Goal: Task Accomplishment & Management: Complete application form

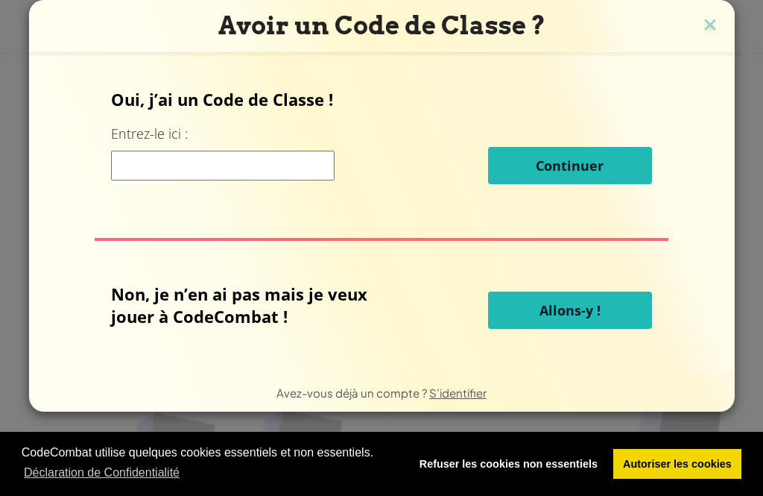
click at [598, 316] on span "Allons-y !" at bounding box center [570, 310] width 61 height 18
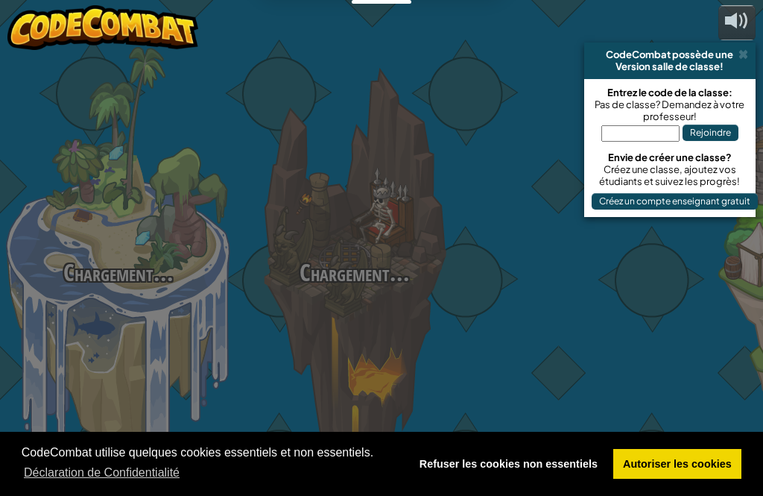
select select "fr"
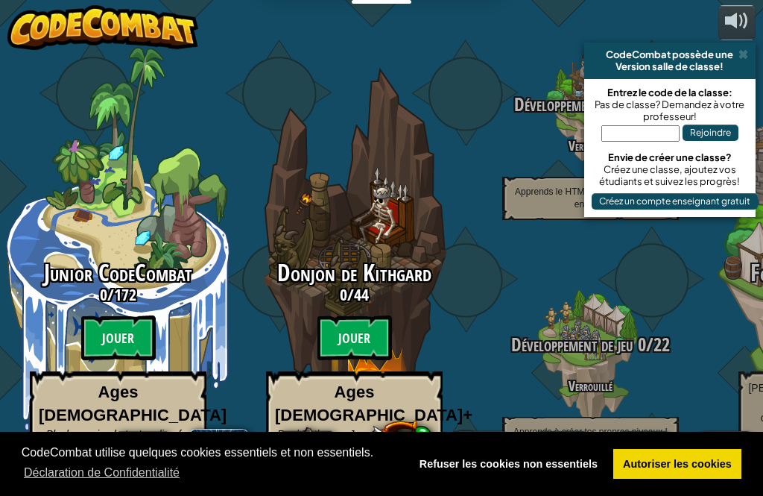
click at [739, 58] on span at bounding box center [744, 54] width 10 height 12
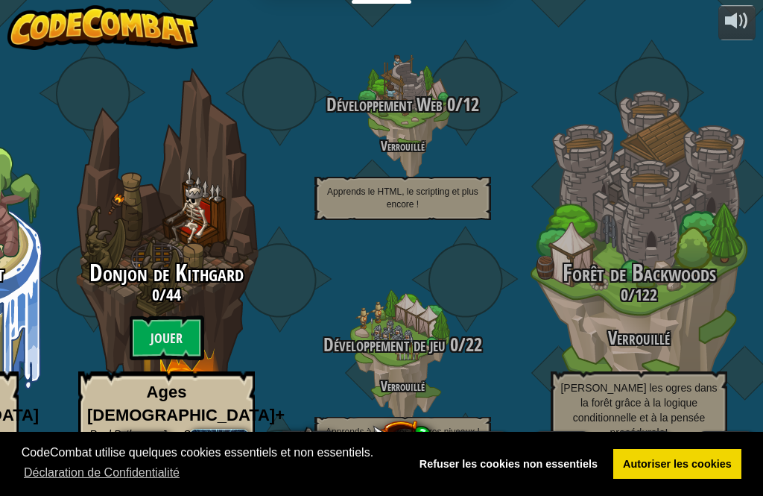
scroll to position [0, 196]
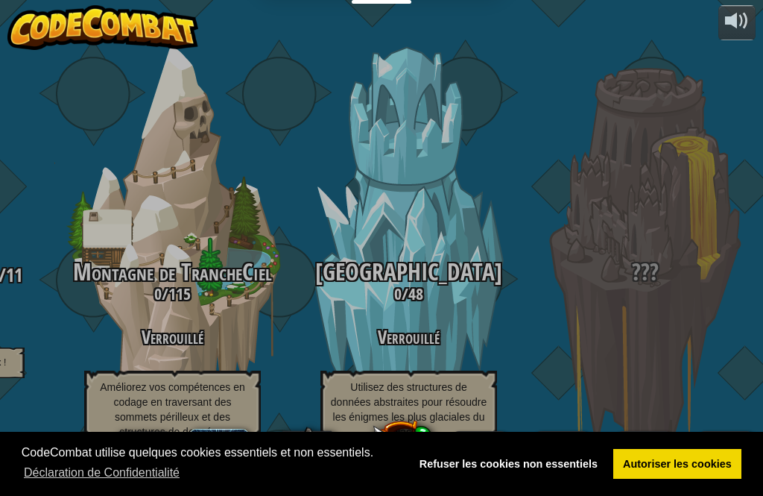
scroll to position [19, 236]
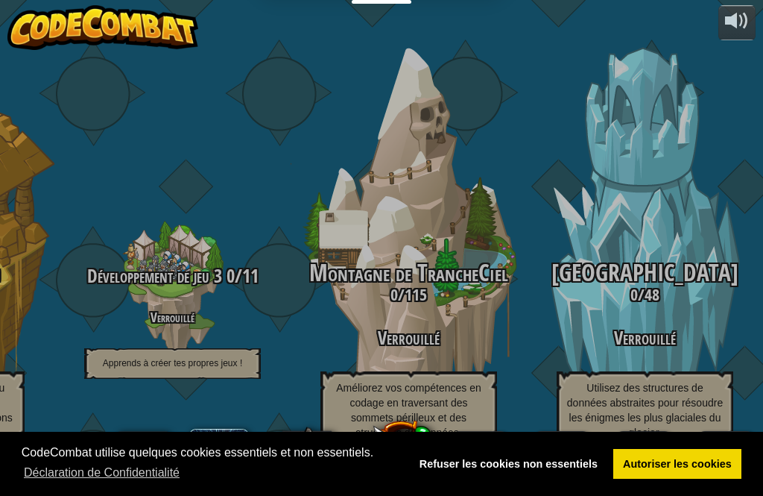
scroll to position [0, 0]
click at [636, 296] on h3 "0 / 48" at bounding box center [645, 295] width 236 height 18
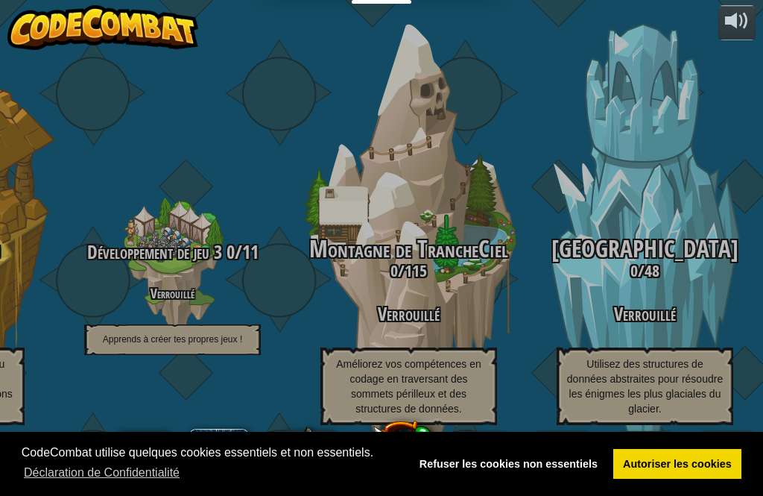
scroll to position [72, 0]
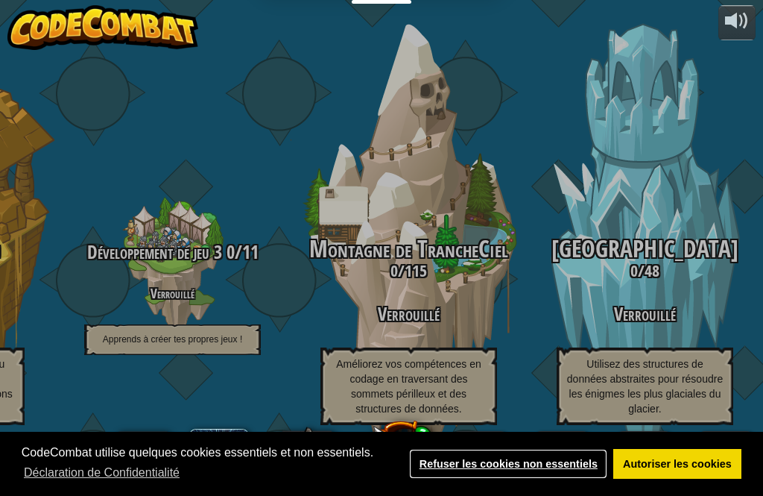
click at [549, 463] on link "Refuser les cookies non essentiels" at bounding box center [508, 464] width 198 height 30
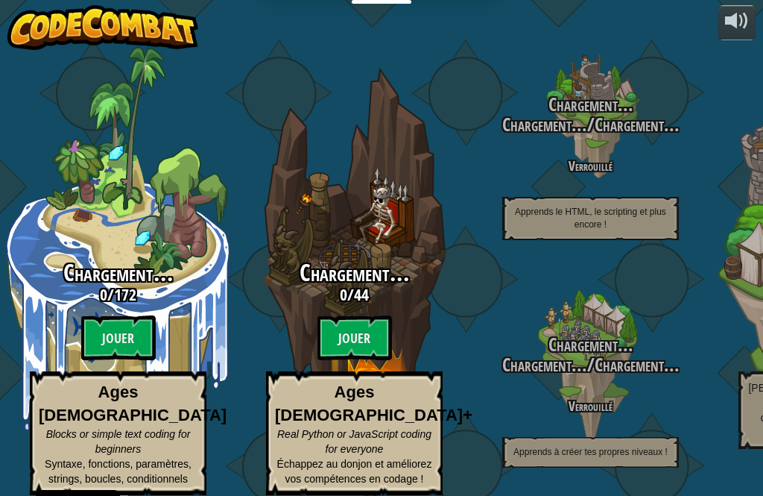
select select "fr"
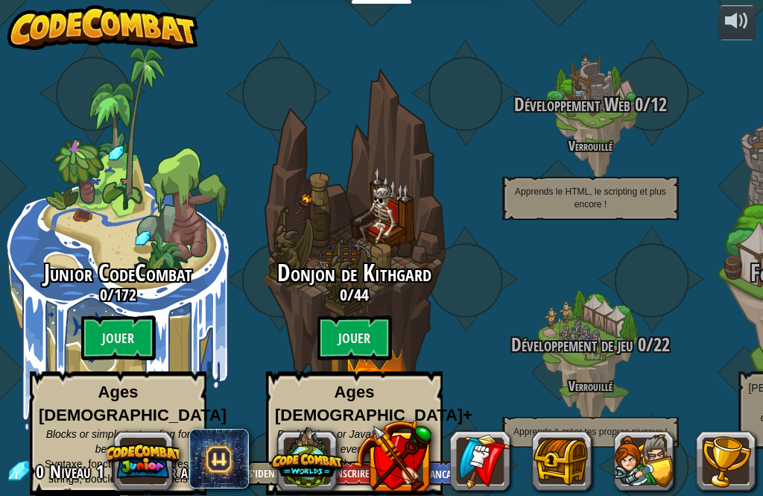
click at [370, 331] on btn "Jouer" at bounding box center [355, 337] width 75 height 45
select select "fr"
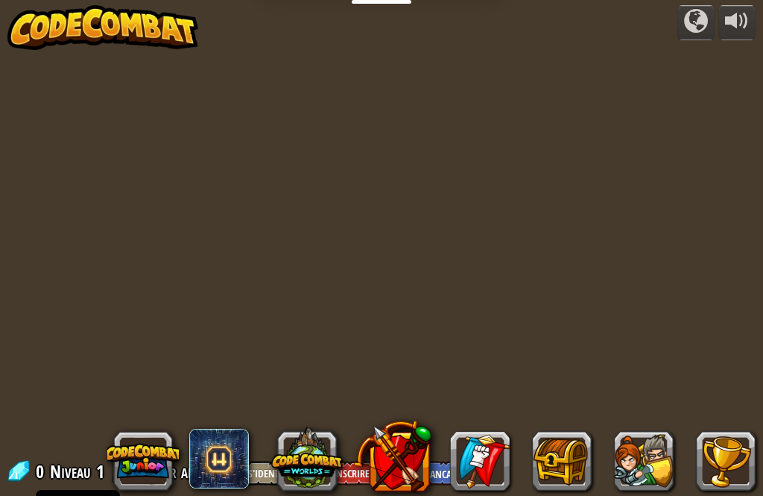
select select "fr"
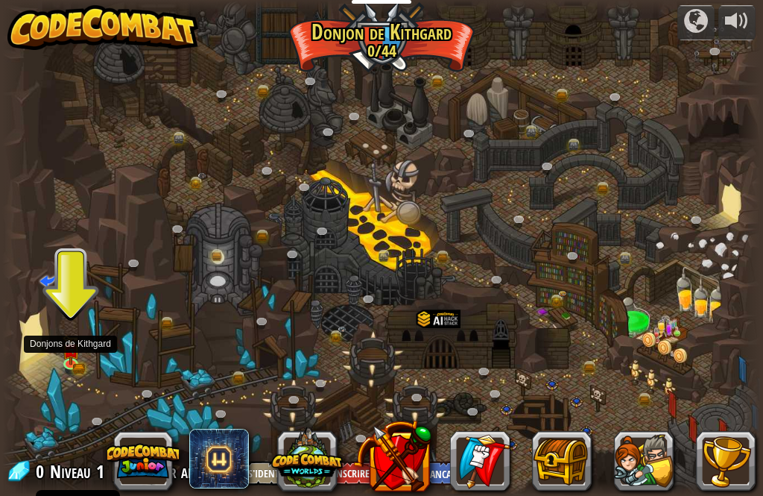
click at [78, 344] on img at bounding box center [71, 350] width 18 height 30
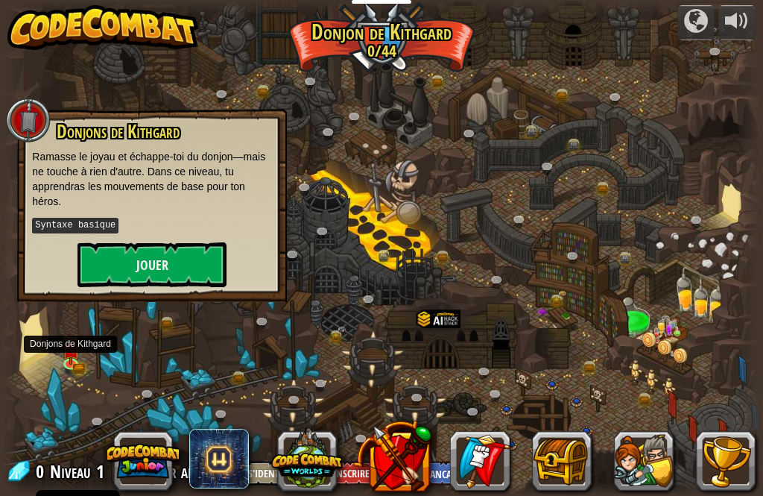
click at [169, 262] on button "Jouer" at bounding box center [152, 264] width 149 height 45
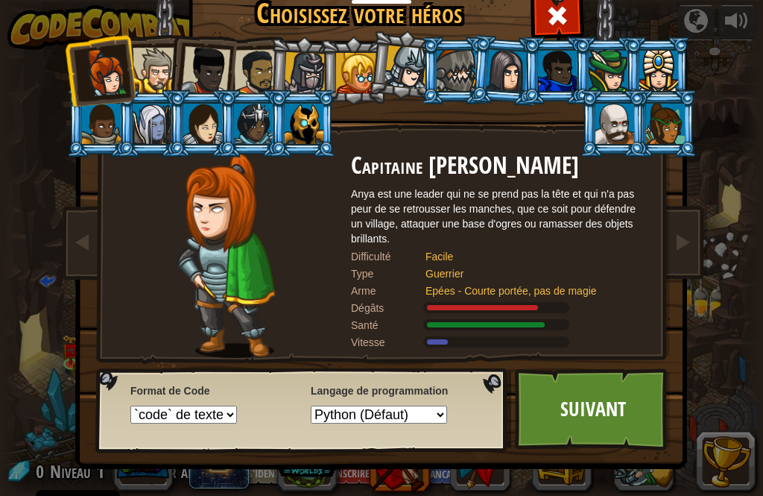
click at [254, 69] on div at bounding box center [257, 72] width 46 height 46
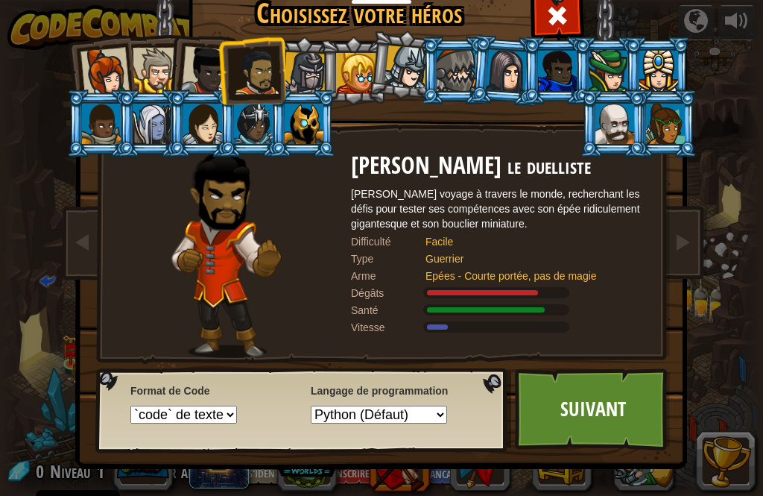
click at [160, 75] on div at bounding box center [155, 70] width 45 height 45
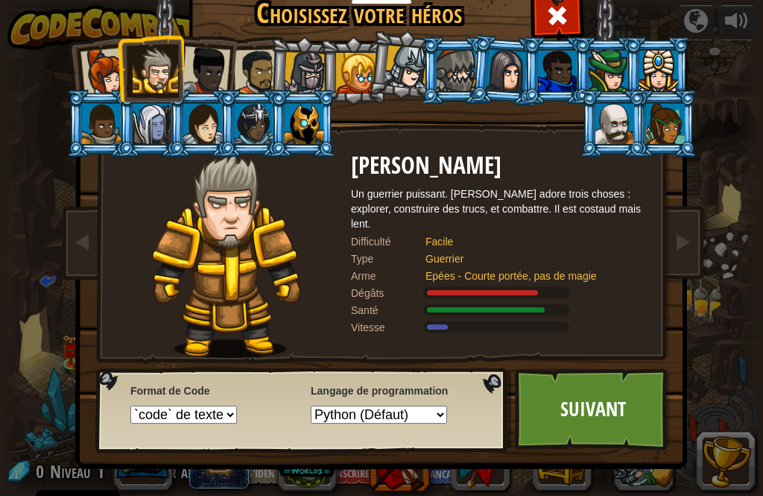
click at [587, 420] on link "Suivant" at bounding box center [593, 409] width 156 height 82
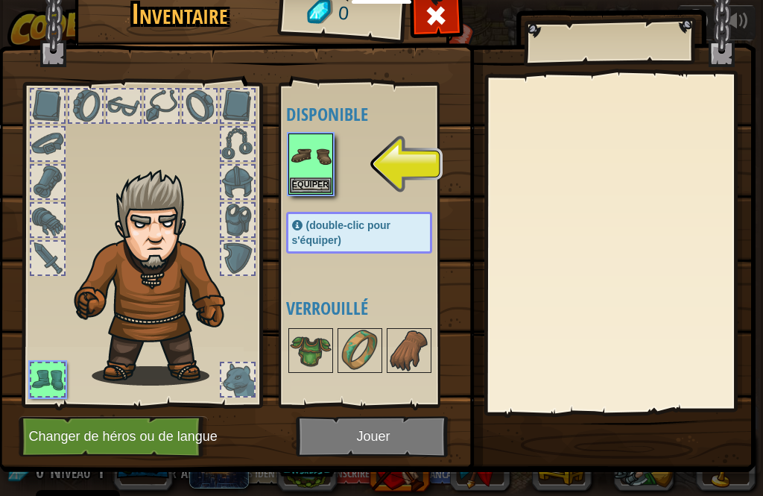
click at [310, 161] on img at bounding box center [311, 156] width 42 height 42
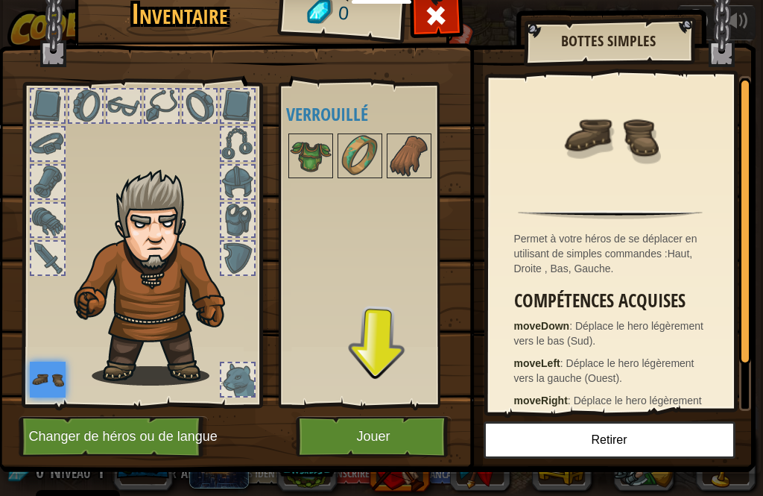
click at [400, 438] on button "Jouer" at bounding box center [374, 436] width 156 height 41
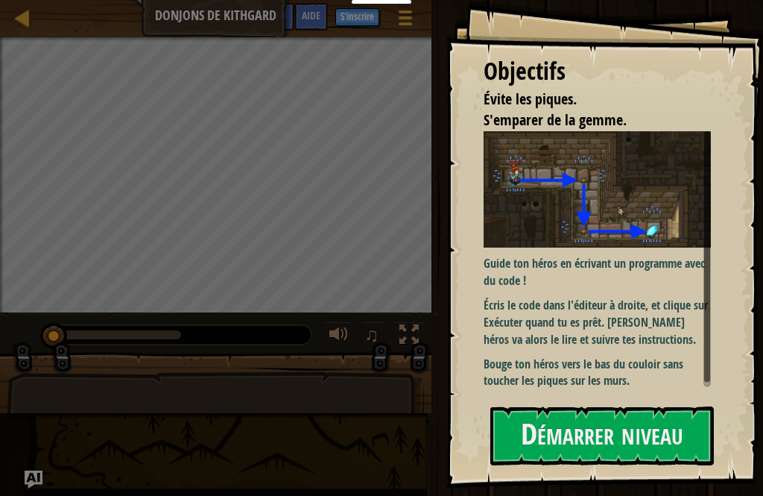
click at [562, 431] on button "Démarrer niveau" at bounding box center [603, 435] width 224 height 59
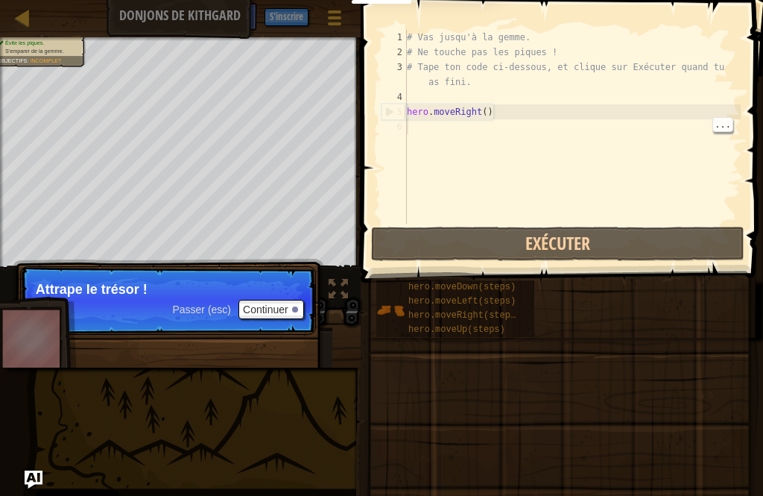
click at [537, 135] on div "# Vas jusqu'à la gemme. # Ne touche pas les piques ! # Tape ton code ci-dessous…" at bounding box center [572, 142] width 337 height 224
click at [287, 311] on button "Continuer" at bounding box center [272, 309] width 66 height 19
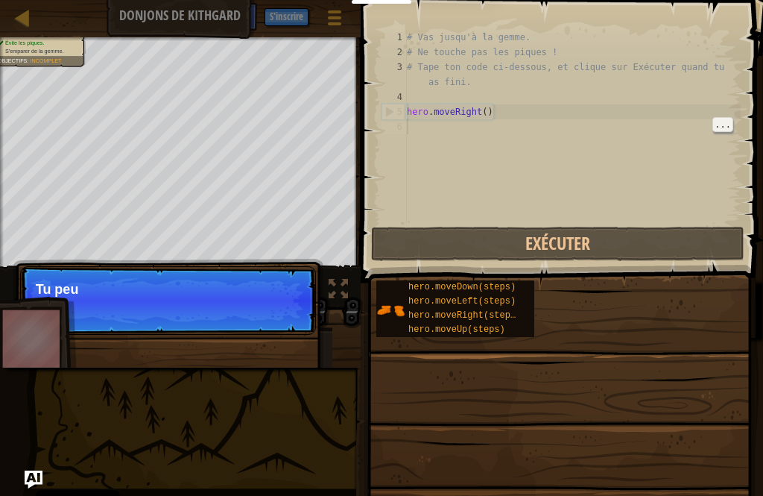
scroll to position [7, 0]
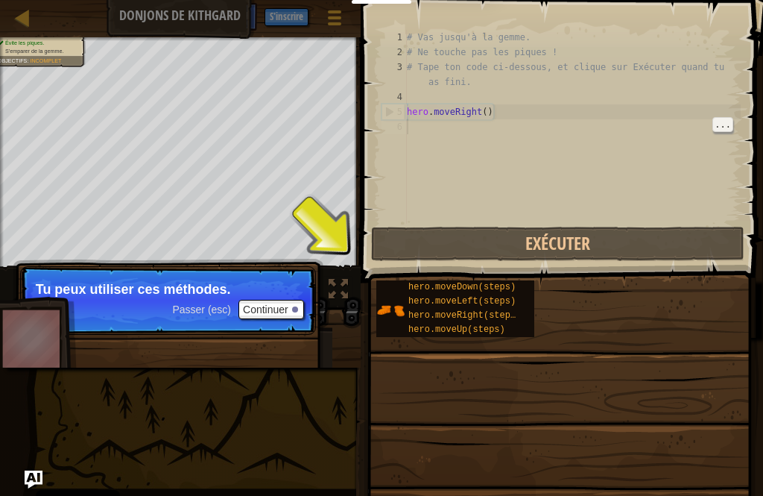
click at [208, 312] on span "Passer (esc)" at bounding box center [201, 309] width 59 height 12
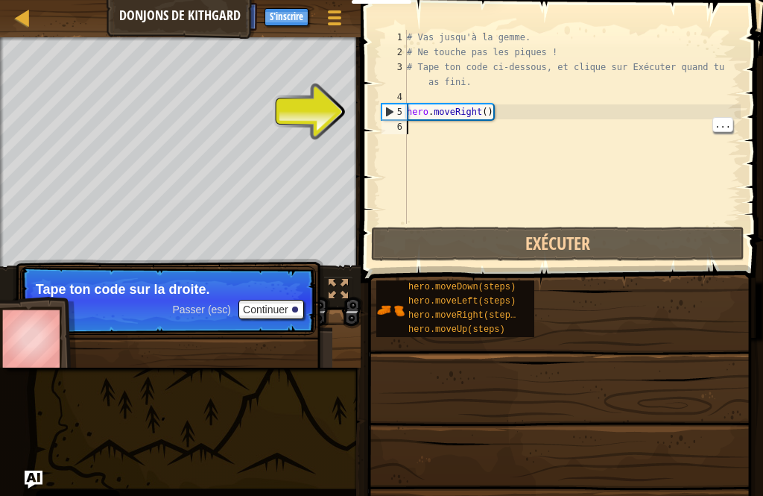
click at [454, 135] on div "# Vas jusqu'à la gemme. # Ne touche pas les piques ! # Tape ton code ci-dessous…" at bounding box center [572, 142] width 337 height 224
click at [520, 127] on div "# Vas jusqu'à la gemme. # Ne touche pas les piques ! # Tape ton code ci-dessous…" at bounding box center [572, 142] width 337 height 224
click at [523, 130] on div "# Vas jusqu'à la gemme. # Ne touche pas les piques ! # Tape ton code ci-dessous…" at bounding box center [572, 142] width 337 height 224
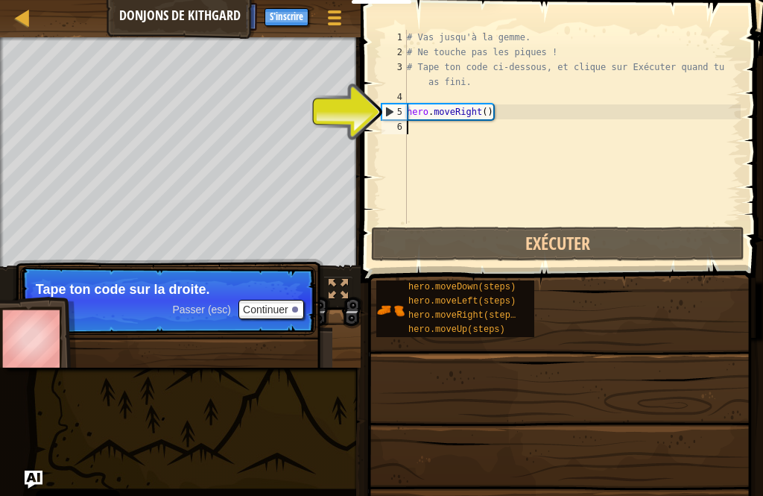
click at [275, 315] on button "Continuer" at bounding box center [272, 309] width 66 height 19
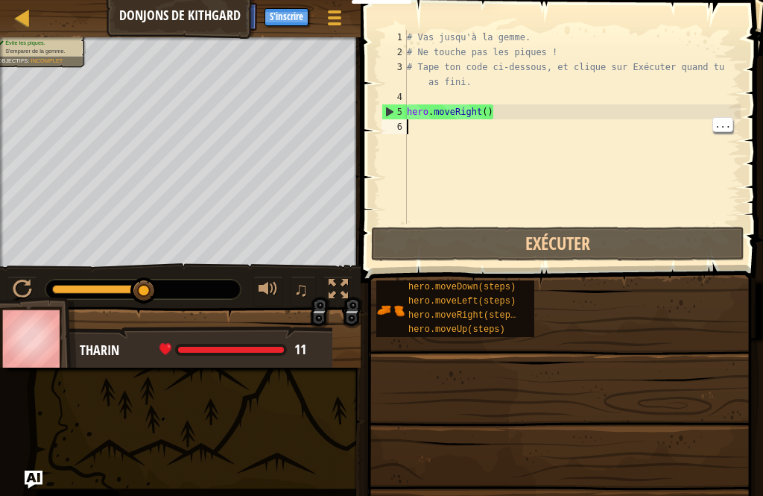
click at [517, 125] on div "# Vas jusqu'à la gemme. # Ne touche pas les piques ! # Tape ton code ci-dessous…" at bounding box center [572, 142] width 337 height 224
click at [24, 289] on div at bounding box center [22, 289] width 19 height 19
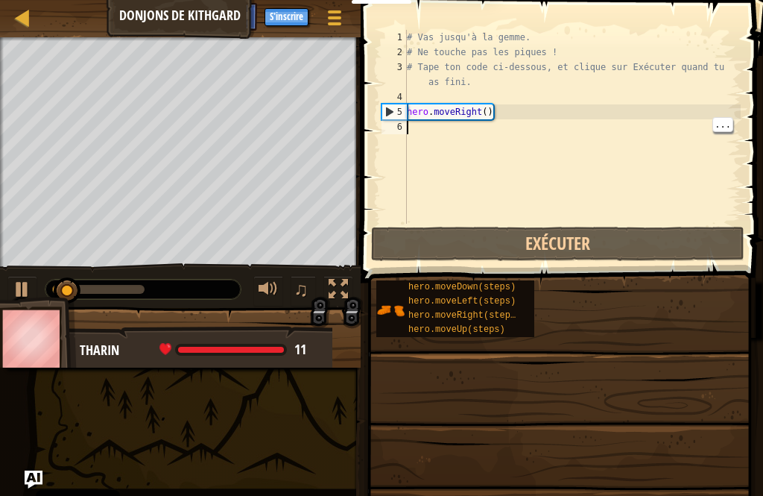
click at [30, 286] on div at bounding box center [22, 289] width 19 height 19
click at [521, 127] on div "# Vas jusqu'à la gemme. # Ne touche pas les piques ! # Tape ton code ci-dessous…" at bounding box center [572, 142] width 337 height 224
click at [19, 291] on div at bounding box center [22, 289] width 19 height 19
click at [23, 288] on div at bounding box center [22, 289] width 19 height 19
click at [509, 128] on div "# Vas jusqu'à la gemme. # Ne touche pas les piques ! # Tape ton code ci-dessous…" at bounding box center [572, 142] width 337 height 224
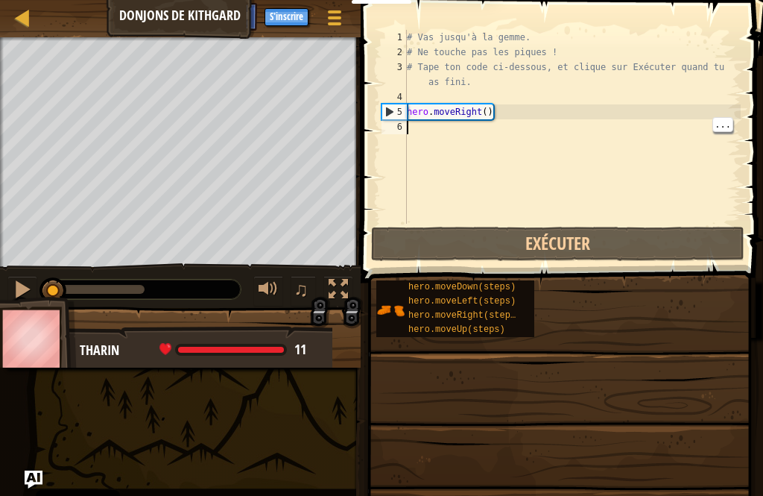
type textarea "hero.moveRight()"
click at [539, 115] on div "# Vas jusqu'à la gemme. # Ne touche pas les piques ! # Tape ton code ci-dessous…" at bounding box center [572, 142] width 337 height 224
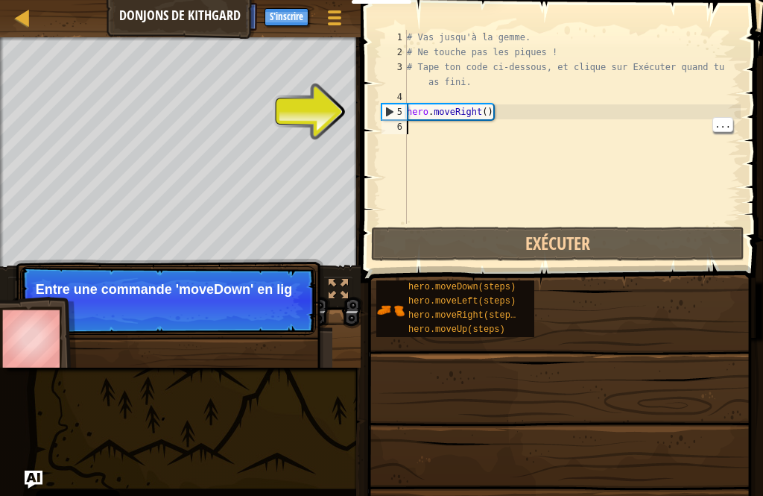
click at [523, 128] on div "# Vas jusqu'à la gemme. # Ne touche pas les piques ! # Tape ton code ci-dessous…" at bounding box center [572, 142] width 337 height 224
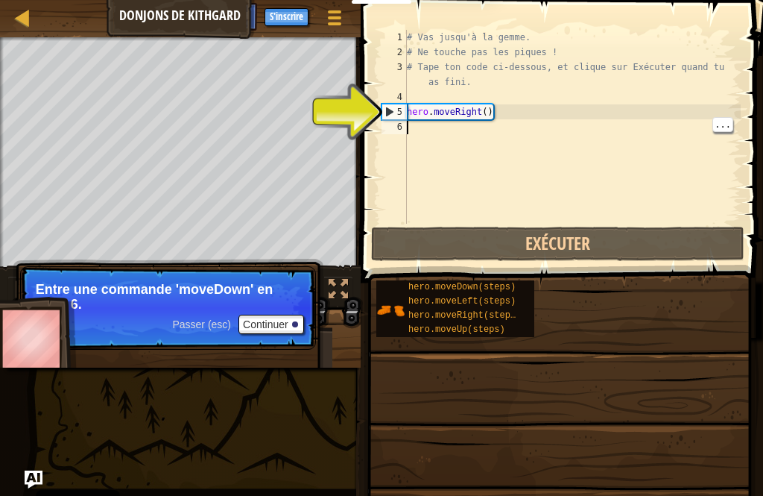
click at [283, 329] on button "Continuer" at bounding box center [272, 324] width 66 height 19
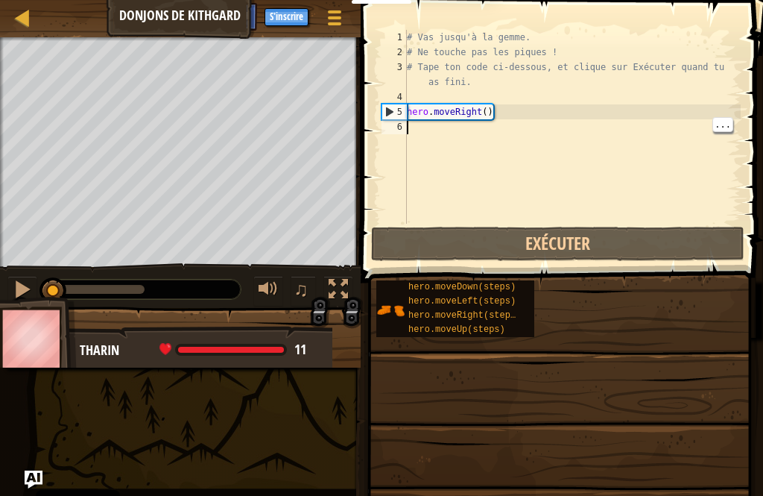
click at [549, 129] on div "# Vas jusqu'à la gemme. # Ne touche pas les piques ! # Tape ton code ci-dessous…" at bounding box center [572, 142] width 337 height 224
click at [520, 126] on div "# Vas jusqu'à la gemme. # Ne touche pas les piques ! # Tape ton code ci-dessous…" at bounding box center [572, 142] width 337 height 224
click at [449, 103] on div "# Vas jusqu'à la gemme. # Ne touche pas les piques ! # Tape ton code ci-dessous…" at bounding box center [572, 142] width 337 height 224
click at [447, 129] on div "# Vas jusqu'à la gemme. # Ne touche pas les piques ! # Tape ton code ci-dessous…" at bounding box center [572, 142] width 337 height 224
click at [483, 133] on div "# Vas jusqu'à la gemme. # Ne touche pas les piques ! # Tape ton code ci-dessous…" at bounding box center [572, 142] width 337 height 224
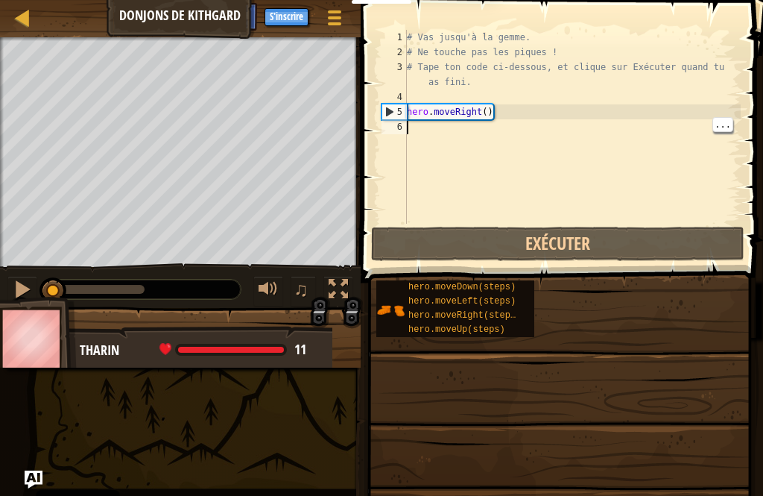
click at [22, 288] on div at bounding box center [22, 289] width 19 height 19
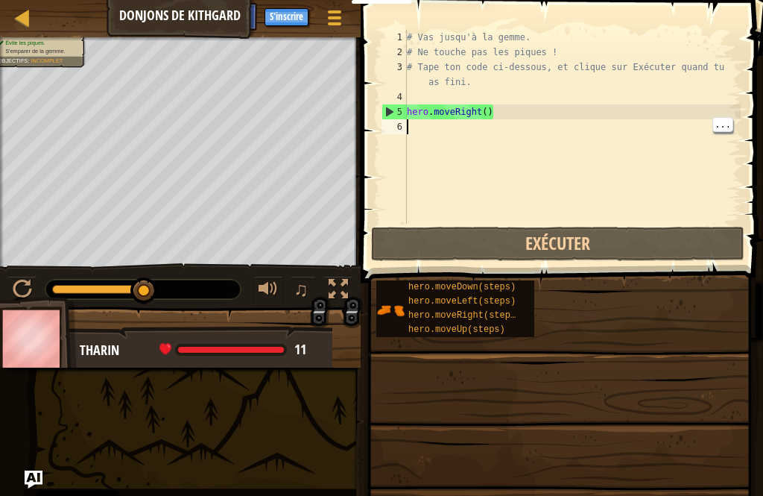
click at [17, 294] on div at bounding box center [22, 289] width 19 height 19
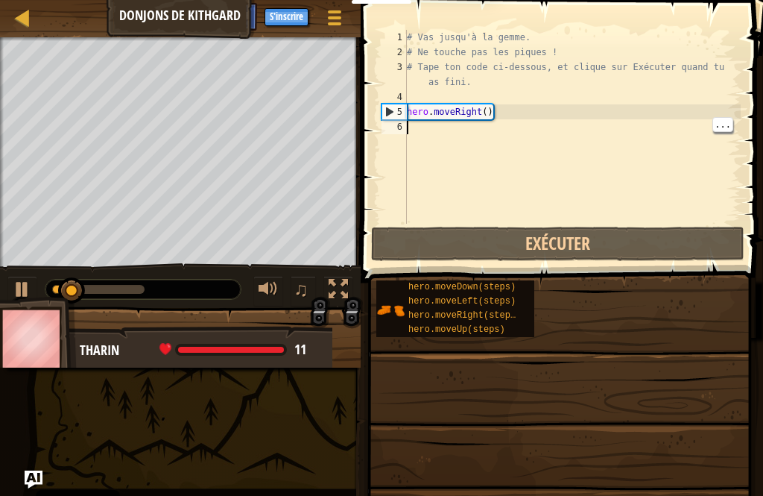
click at [19, 296] on div at bounding box center [22, 289] width 19 height 19
click at [534, 128] on div "# Vas jusqu'à la gemme. # Ne touche pas les piques ! # Tape ton code ci-dessous…" at bounding box center [572, 142] width 337 height 224
click at [613, 241] on button "Exécuter" at bounding box center [557, 244] width 373 height 34
click at [20, 291] on div at bounding box center [22, 289] width 19 height 19
click at [525, 125] on div "# Vas jusqu'à la gemme. # Ne touche pas les piques ! # Tape ton code ci-dessous…" at bounding box center [572, 142] width 337 height 224
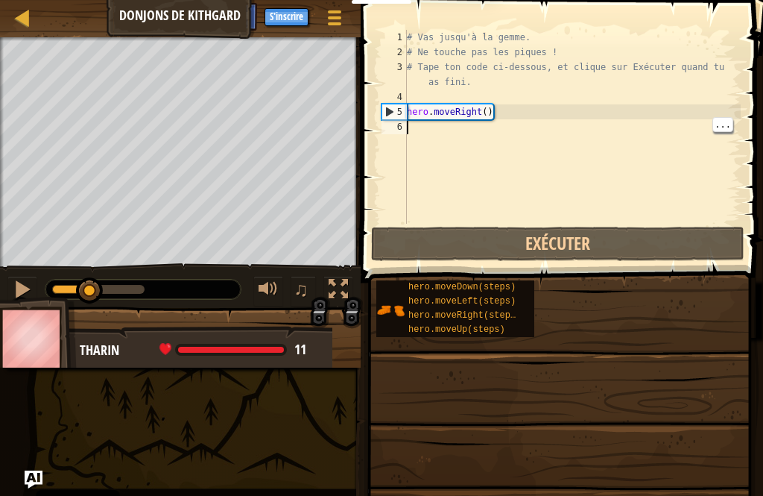
click at [527, 126] on div "# Vas jusqu'à la gemme. # Ne touche pas les piques ! # Tape ton code ci-dessous…" at bounding box center [572, 142] width 337 height 224
click at [39, 340] on img at bounding box center [33, 338] width 86 height 83
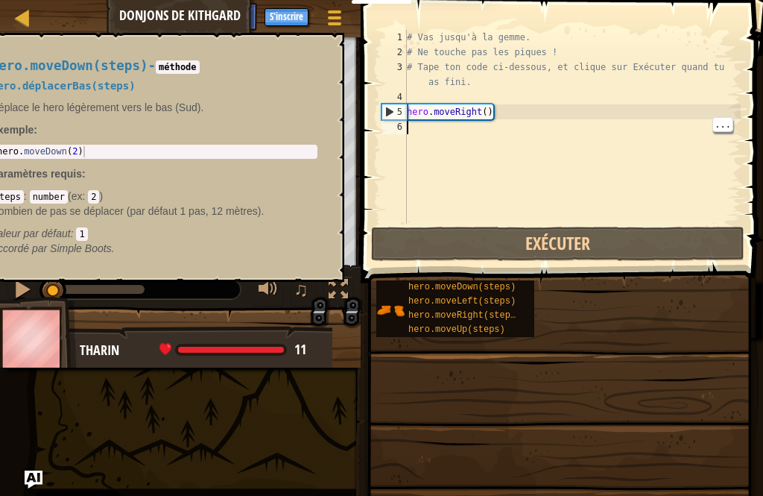
click at [504, 287] on span "hero.moveDown(steps)" at bounding box center [462, 287] width 107 height 10
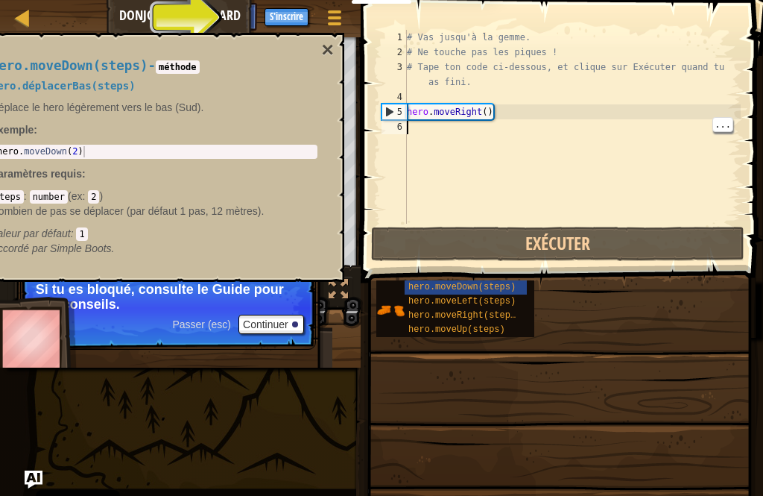
click at [327, 54] on button "×" at bounding box center [327, 50] width 12 height 21
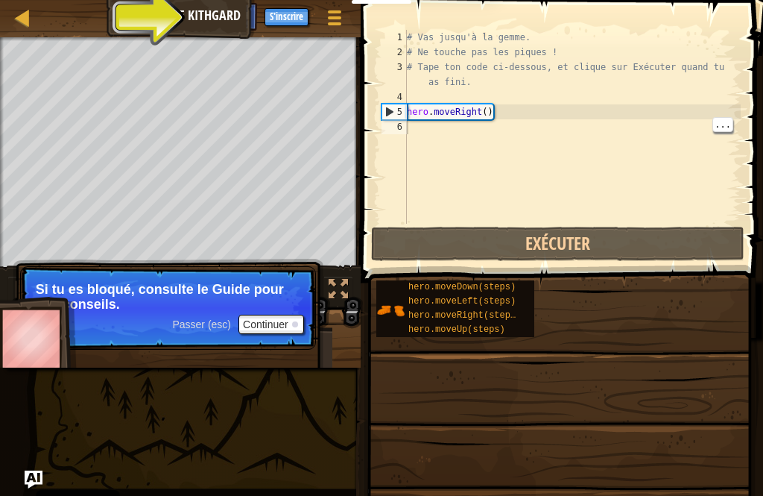
click at [288, 322] on button "Continuer" at bounding box center [272, 324] width 66 height 19
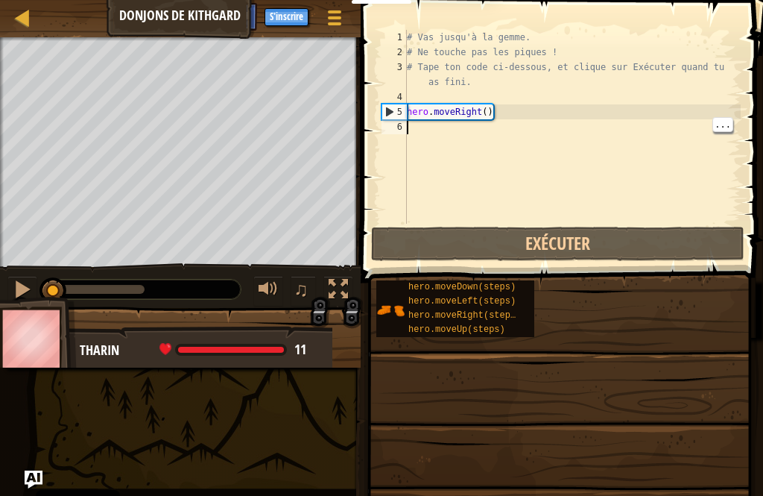
type textarea "h"
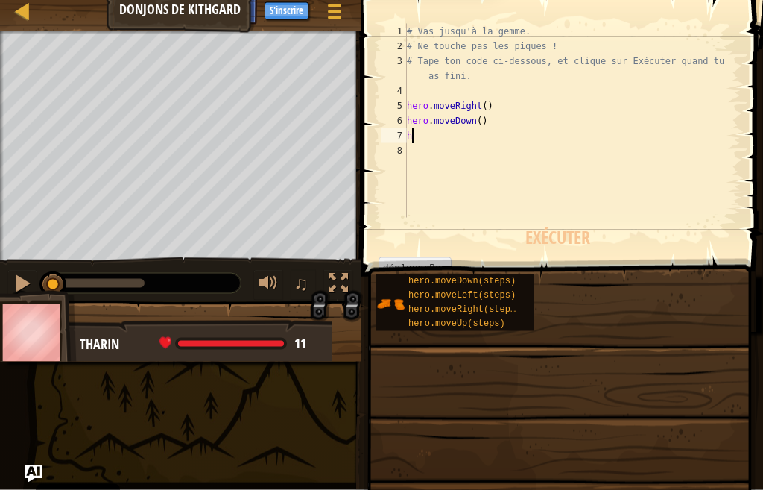
type textarea "he"
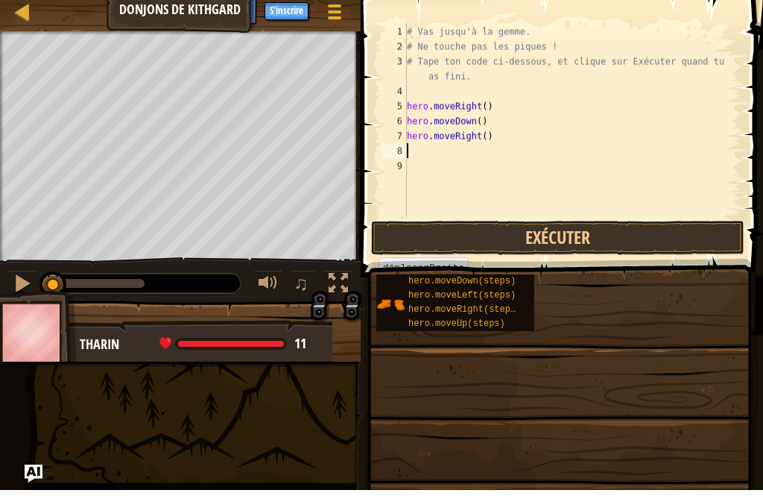
click at [577, 229] on button "Exécuter" at bounding box center [557, 244] width 373 height 34
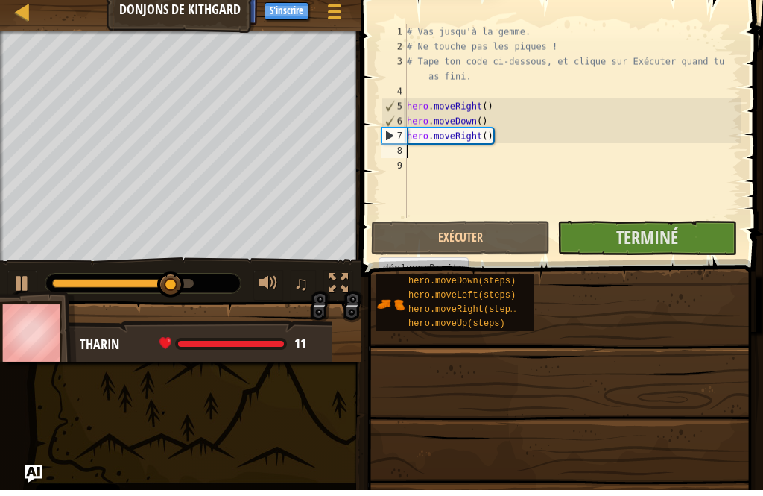
click at [663, 231] on span "Terminé" at bounding box center [647, 243] width 62 height 24
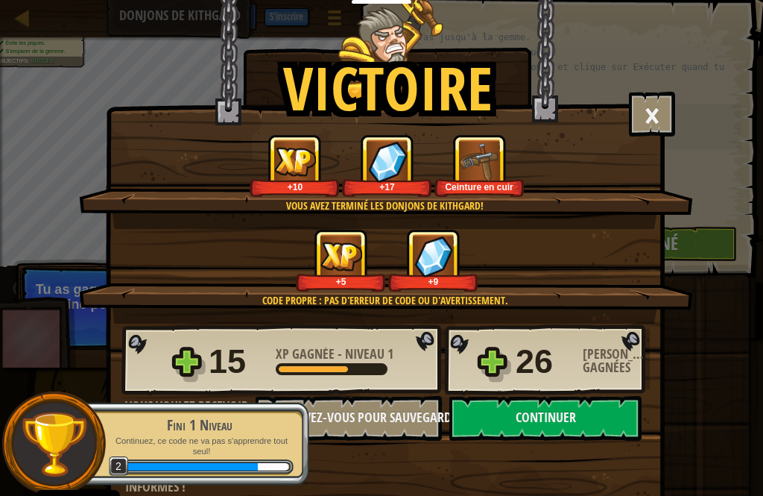
click at [559, 424] on button "Continuer" at bounding box center [546, 418] width 192 height 45
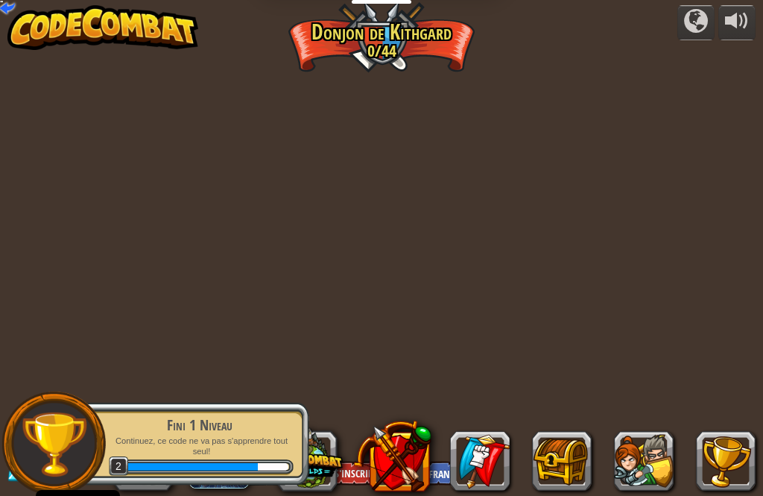
select select "fr"
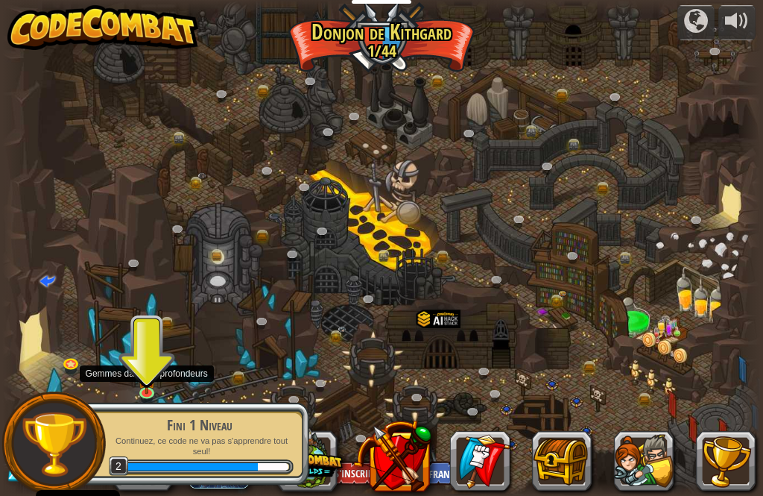
click at [146, 382] on img at bounding box center [147, 377] width 18 height 31
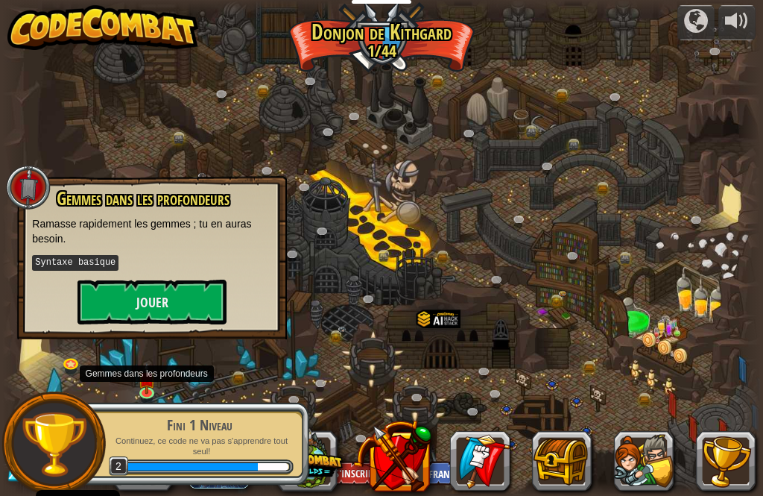
click at [193, 313] on button "Jouer" at bounding box center [152, 302] width 149 height 45
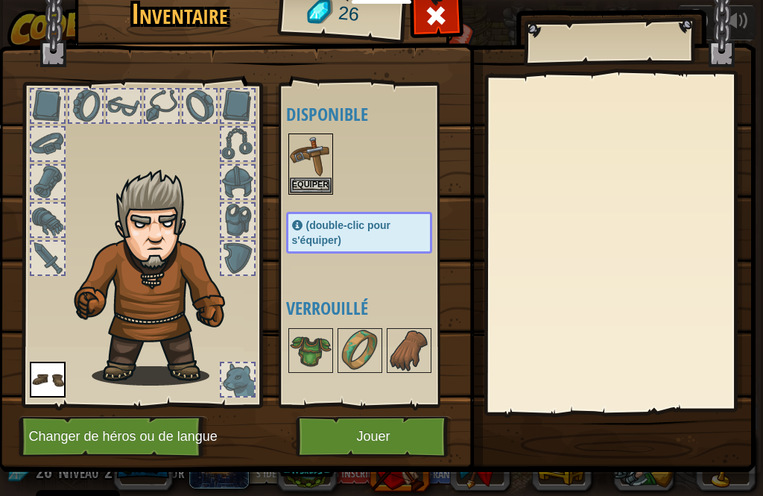
click at [315, 168] on img at bounding box center [311, 156] width 42 height 42
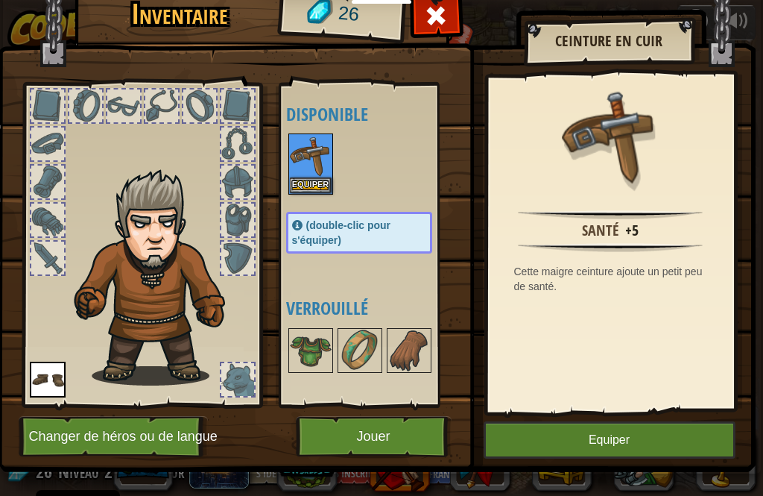
click at [314, 159] on img at bounding box center [311, 156] width 42 height 42
click at [572, 450] on button "Equiper" at bounding box center [610, 439] width 252 height 37
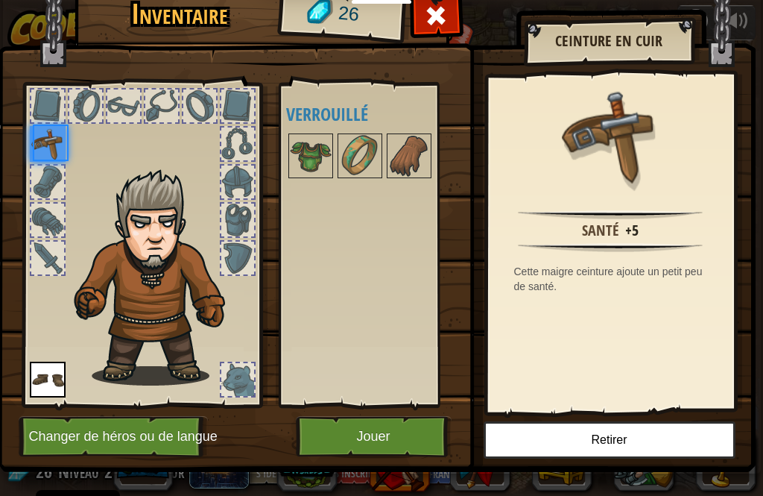
click at [401, 436] on button "Jouer" at bounding box center [374, 436] width 156 height 41
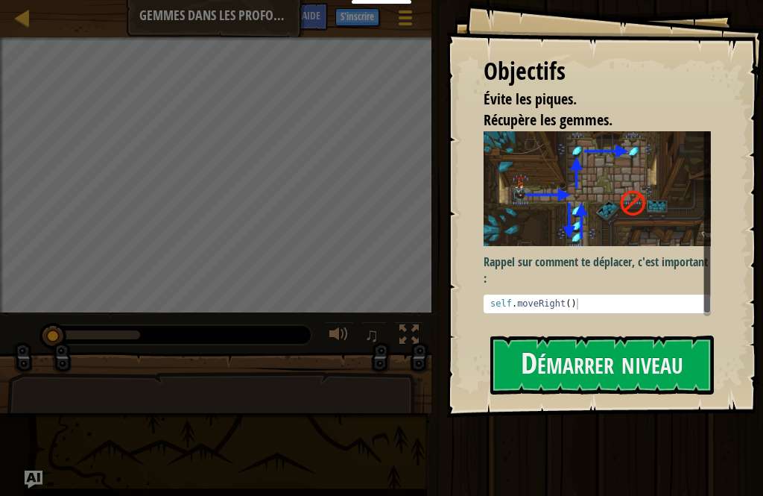
click at [599, 358] on button "Démarrer niveau" at bounding box center [603, 364] width 224 height 59
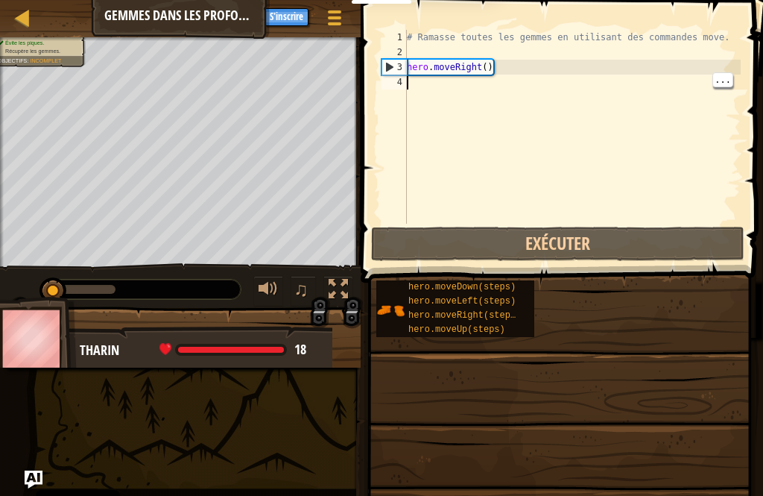
click at [534, 80] on div "# Ramasse toutes les gemmes en utilisant des commandes move. hero . moveRight (…" at bounding box center [572, 142] width 337 height 224
type textarea "h"
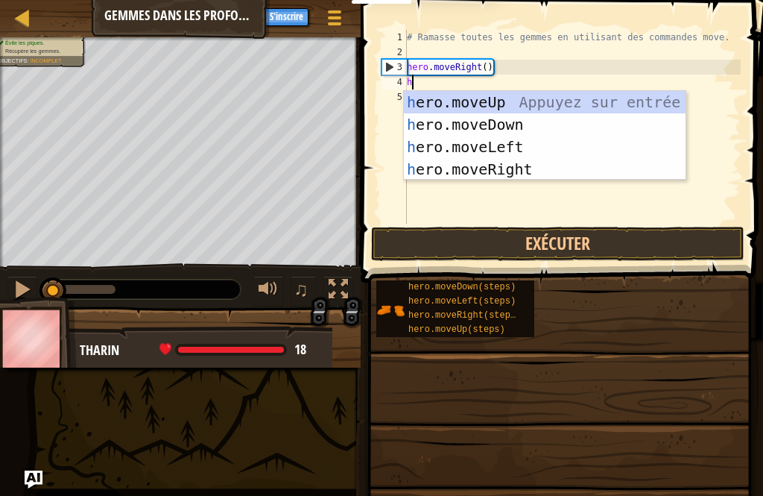
scroll to position [7, 0]
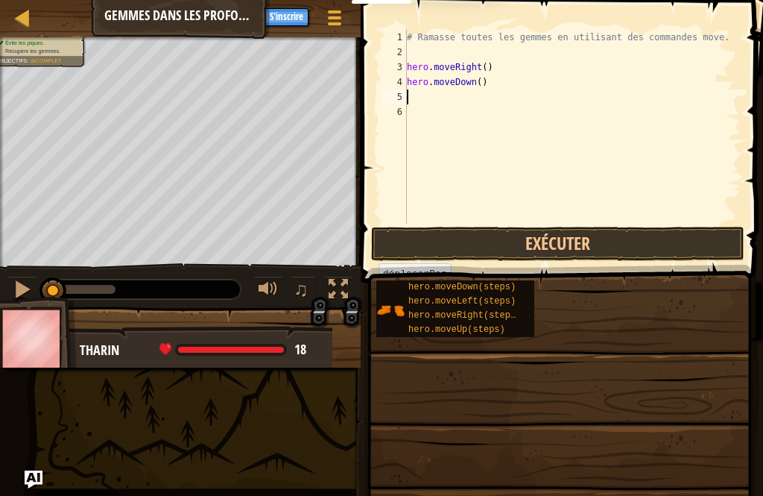
type textarea "h"
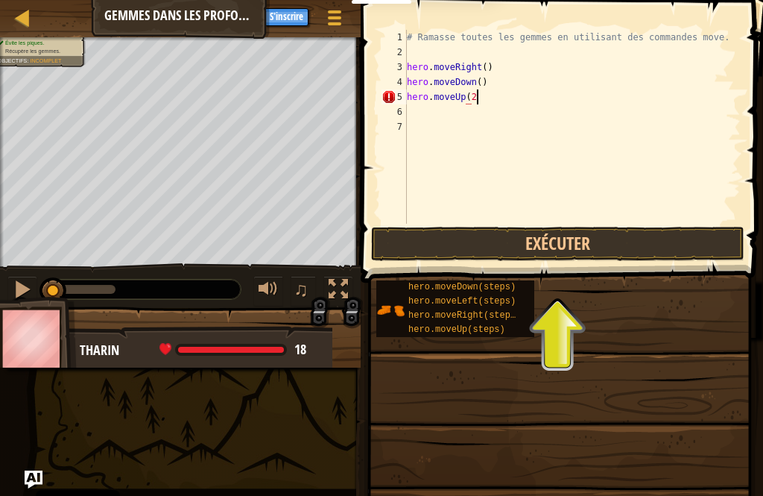
scroll to position [7, 5]
type textarea "hero.moveUp(2)"
type textarea "h"
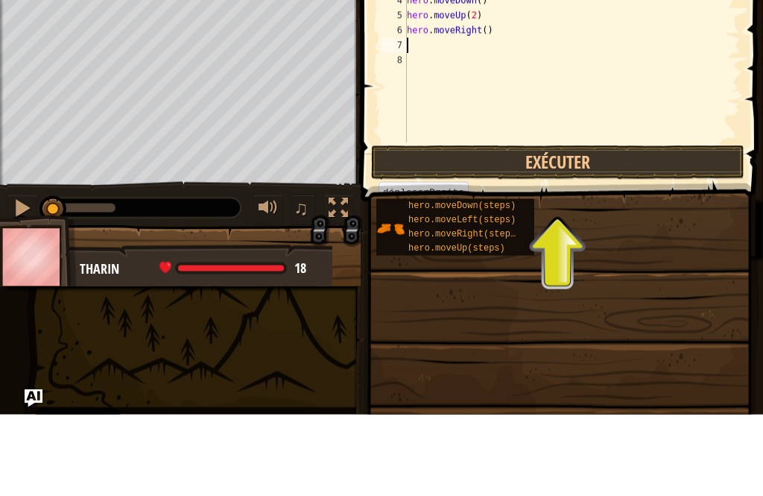
click at [539, 227] on button "Exécuter" at bounding box center [557, 244] width 373 height 34
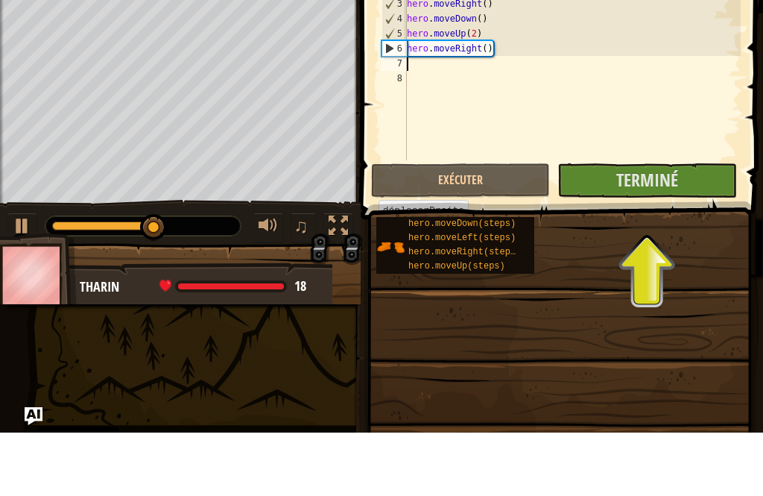
click at [662, 231] on span "Terminé" at bounding box center [647, 243] width 62 height 24
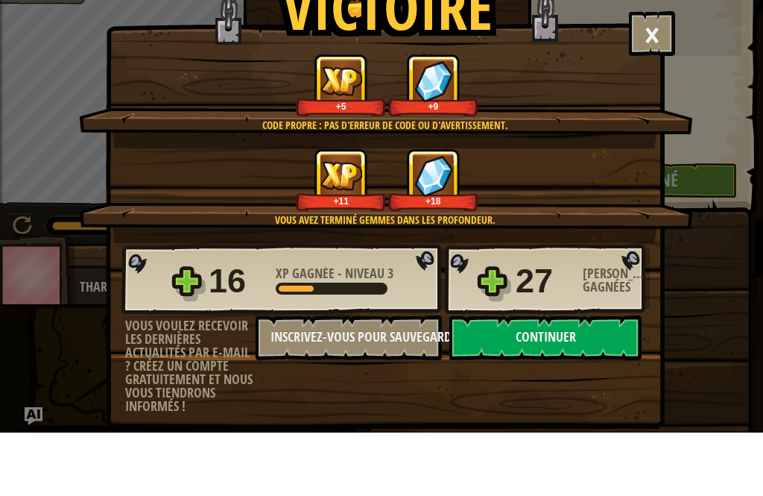
scroll to position [17, 0]
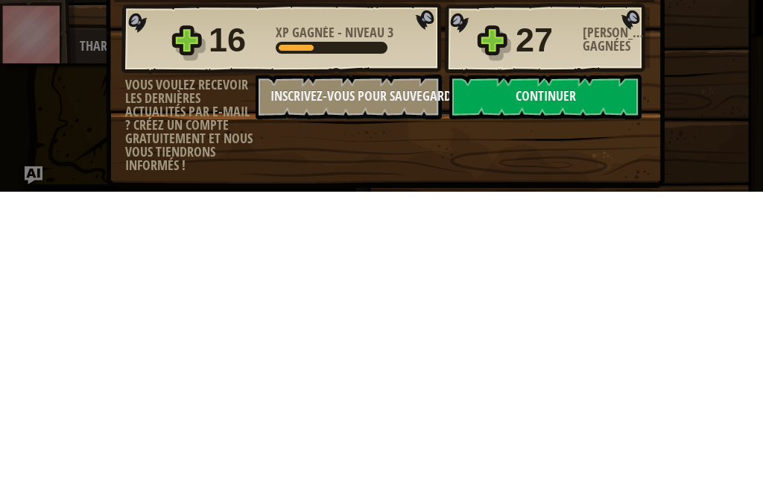
click at [585, 379] on button "Continuer" at bounding box center [546, 401] width 192 height 45
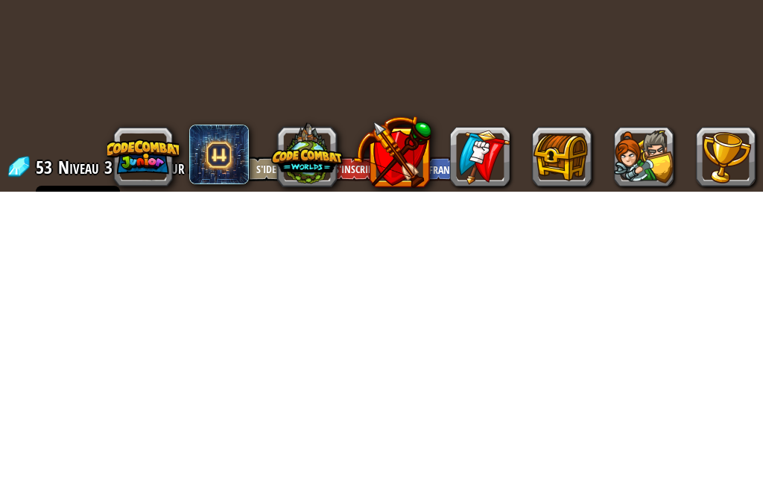
select select "fr"
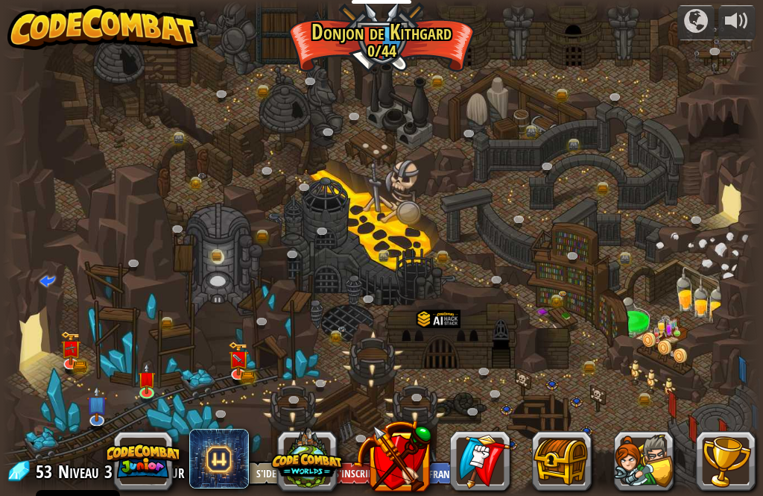
select select "fr"
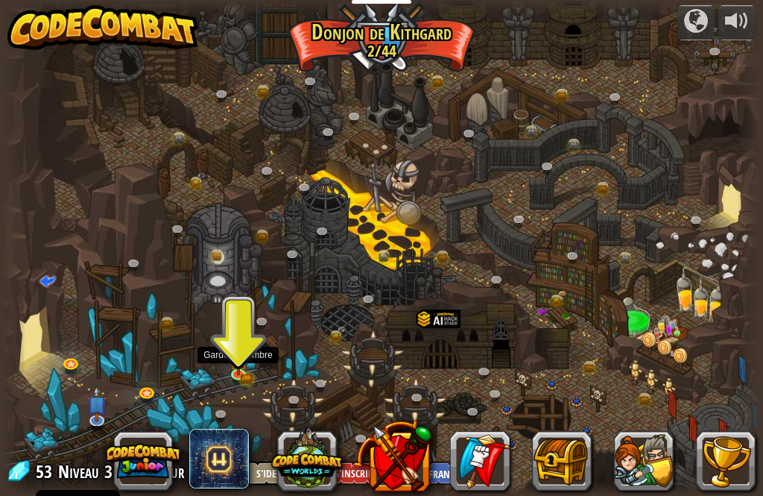
click at [234, 370] on img at bounding box center [239, 360] width 18 height 30
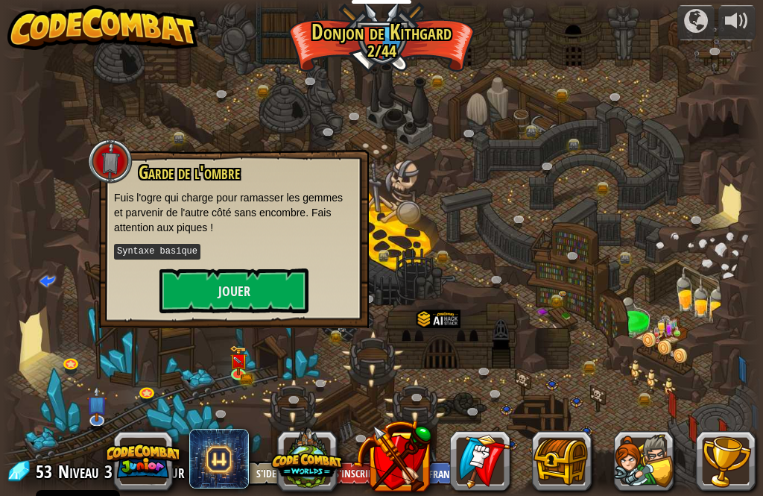
click at [274, 290] on button "Jouer" at bounding box center [234, 290] width 149 height 45
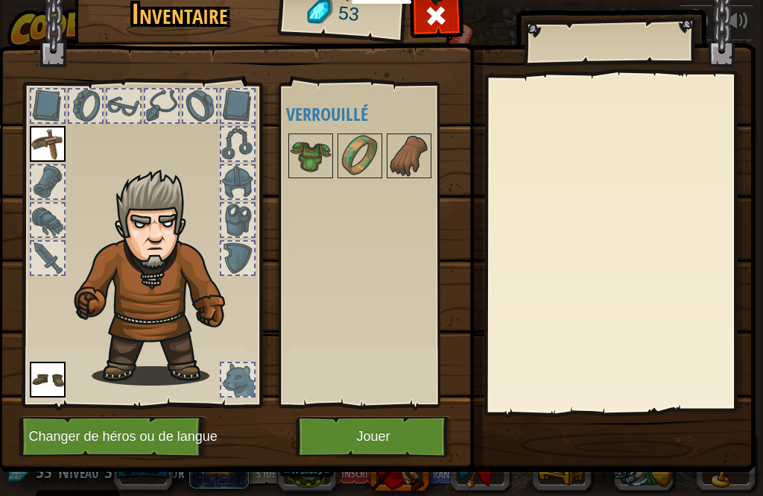
click at [362, 444] on button "Jouer" at bounding box center [374, 436] width 156 height 41
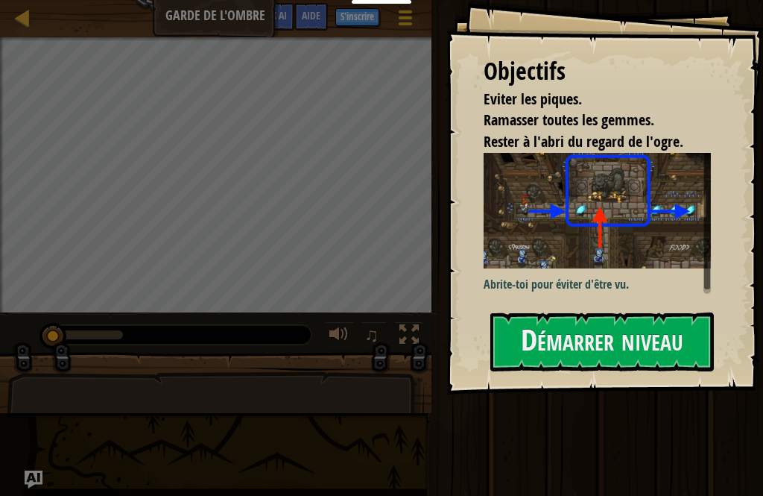
click at [607, 351] on button "Démarrer niveau" at bounding box center [603, 341] width 224 height 59
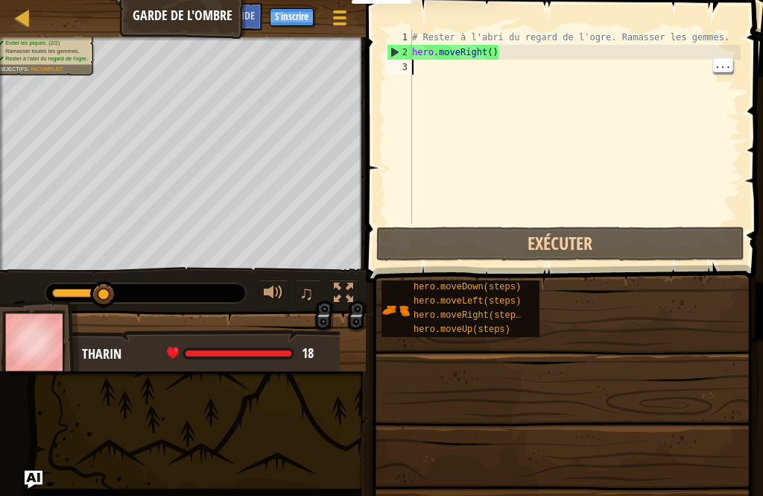
click at [537, 68] on div "# Rester à l'abri du regard de l'ogre. Ramasser les gemmes. hero . moveRight ( )" at bounding box center [575, 142] width 332 height 224
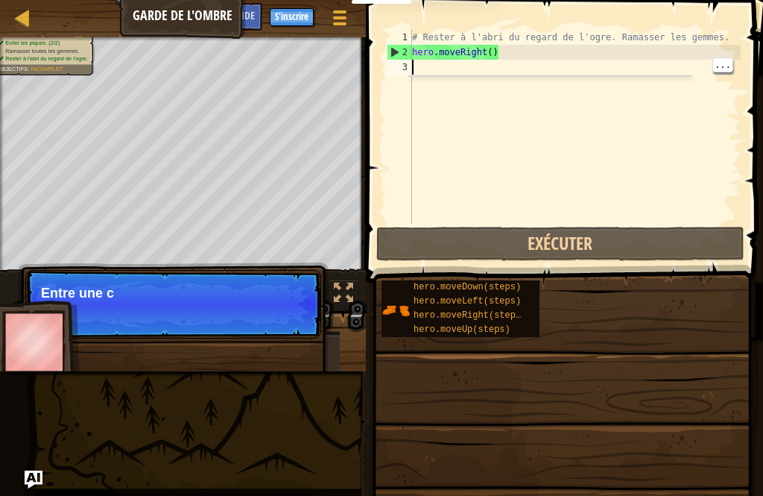
type textarea "h"
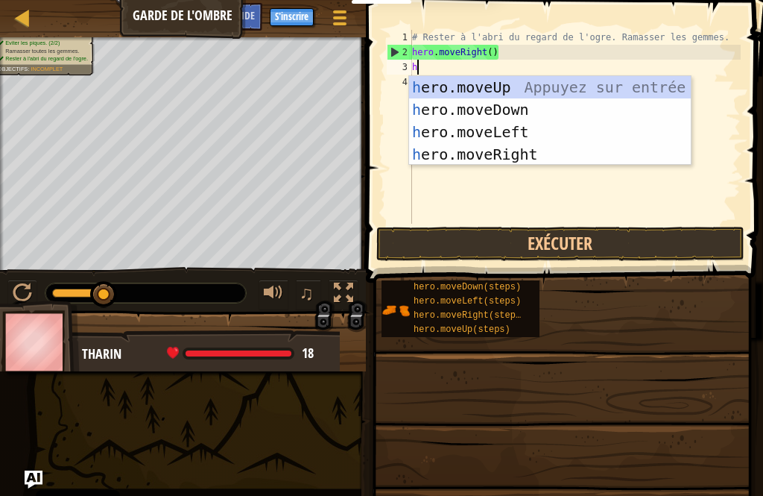
scroll to position [7, 0]
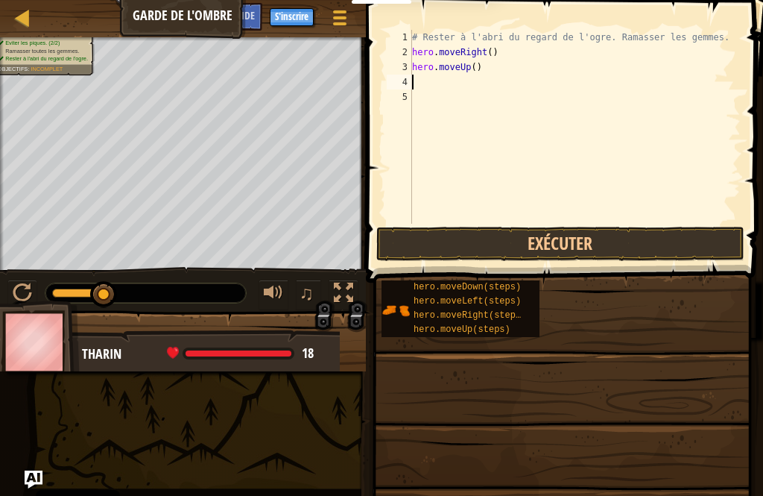
type textarea "h"
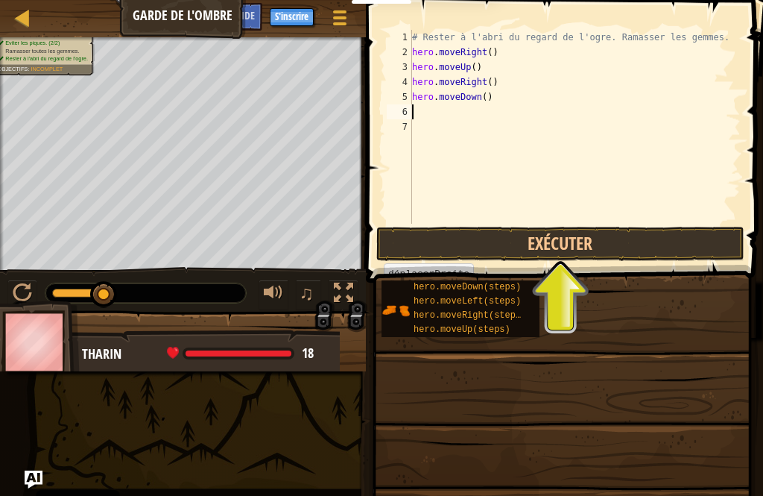
type textarea "h"
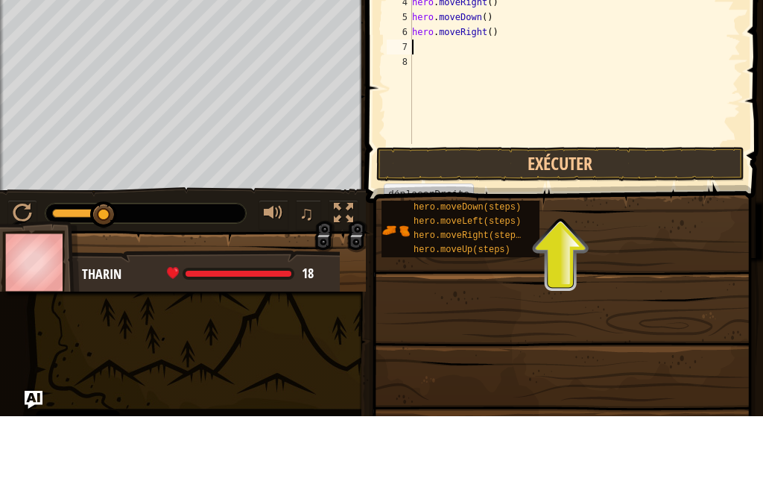
click at [618, 227] on button "Exécuter" at bounding box center [560, 244] width 368 height 34
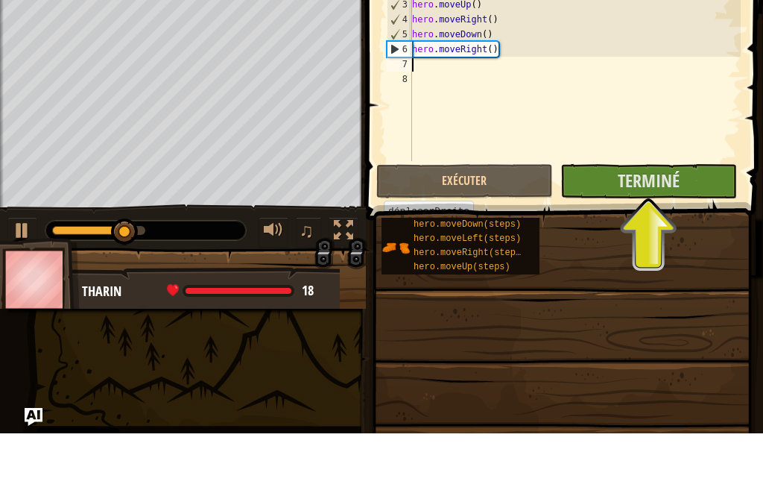
click at [677, 231] on span "Terminé" at bounding box center [649, 243] width 62 height 24
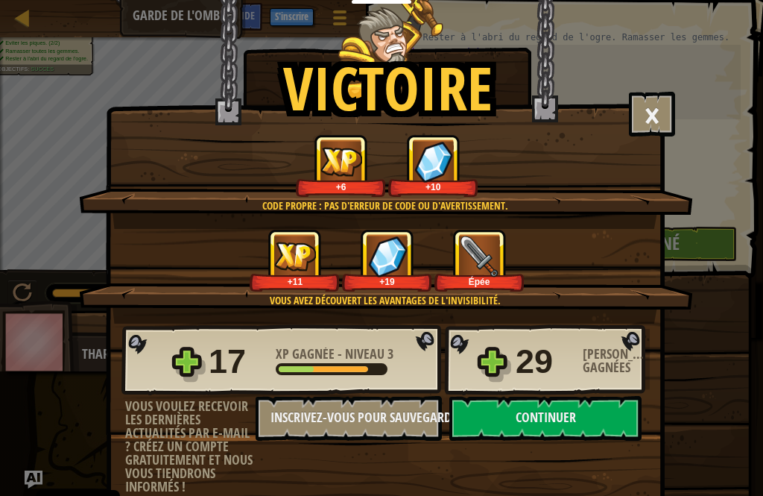
click at [565, 424] on button "Continuer" at bounding box center [546, 418] width 192 height 45
select select "fr"
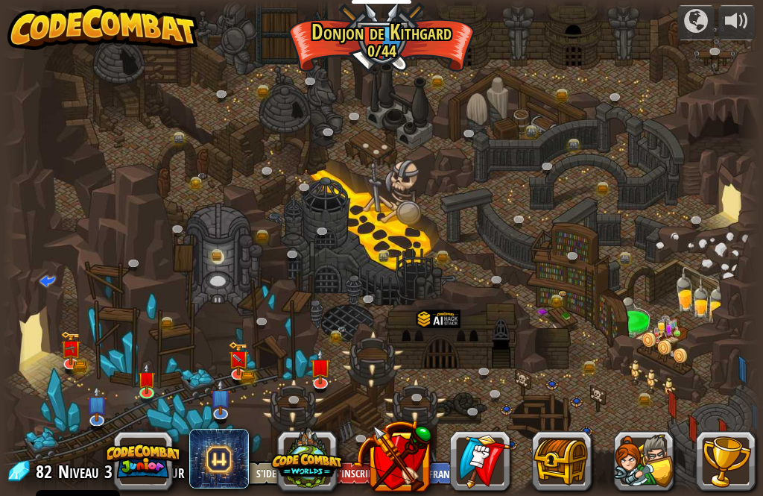
select select "fr"
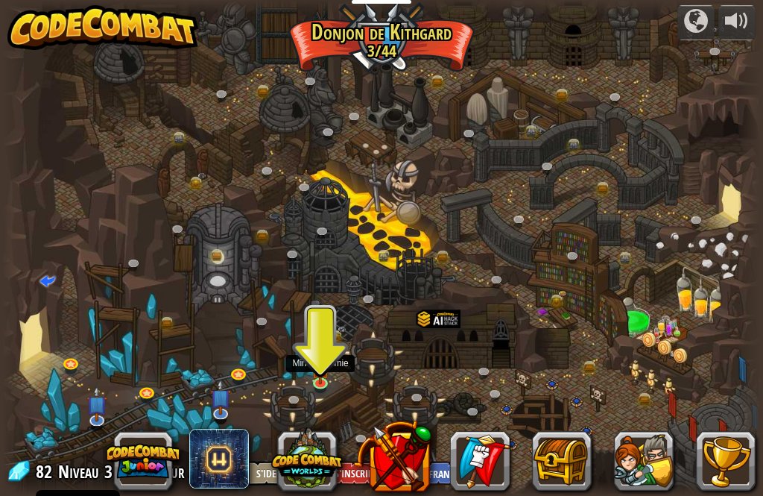
click at [317, 379] on img at bounding box center [321, 368] width 18 height 31
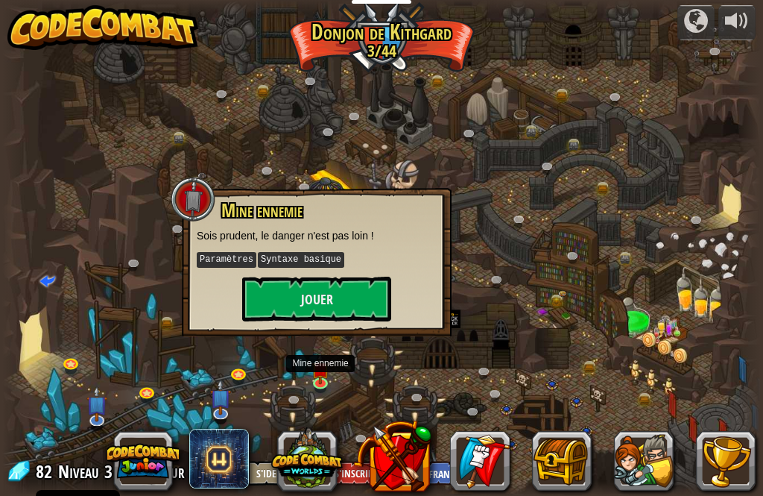
click at [339, 300] on button "Jouer" at bounding box center [316, 299] width 149 height 45
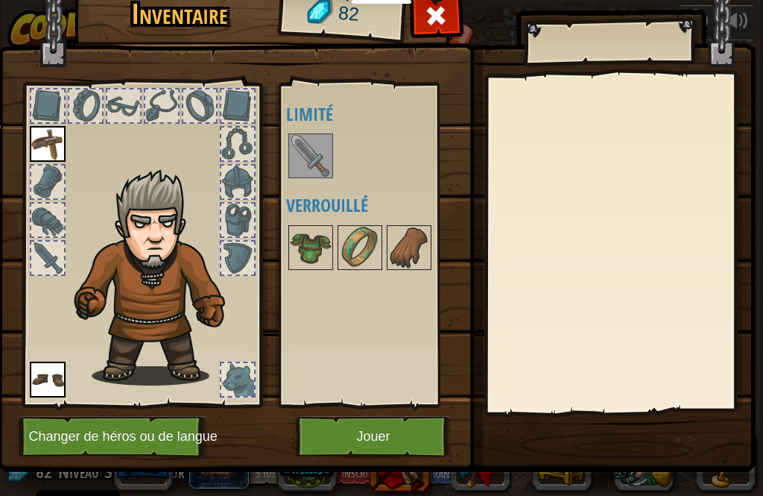
click at [386, 430] on button "Jouer" at bounding box center [374, 436] width 156 height 41
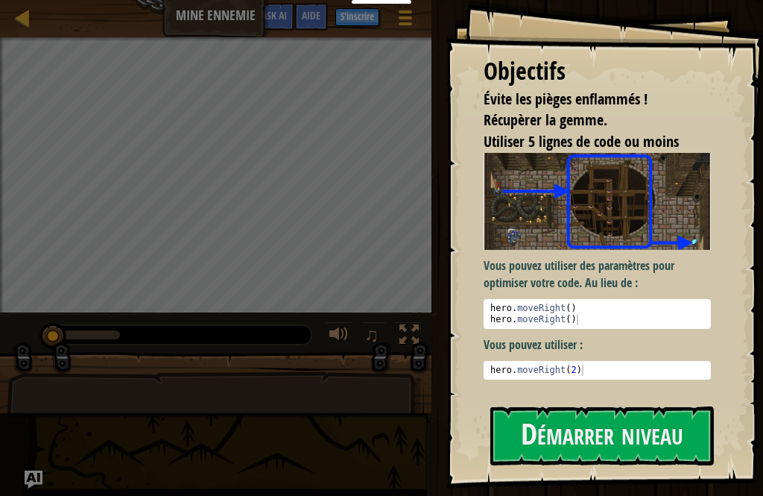
click at [619, 440] on button "Démarrer niveau" at bounding box center [603, 435] width 224 height 59
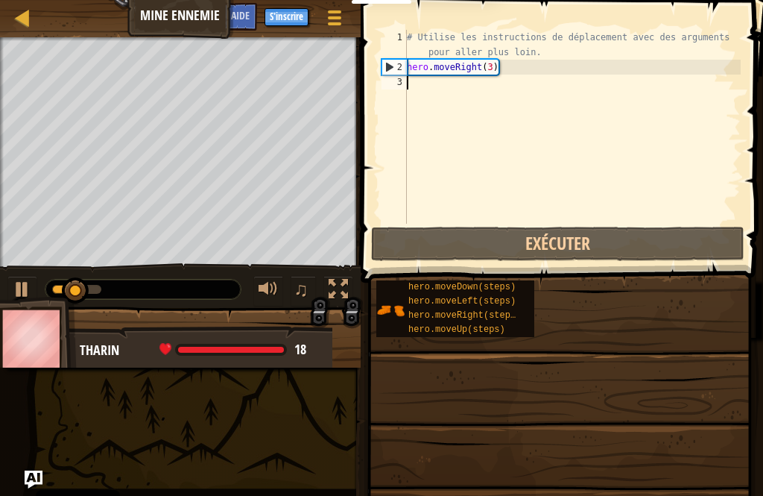
click at [19, 291] on div at bounding box center [22, 289] width 19 height 19
type textarea "h"
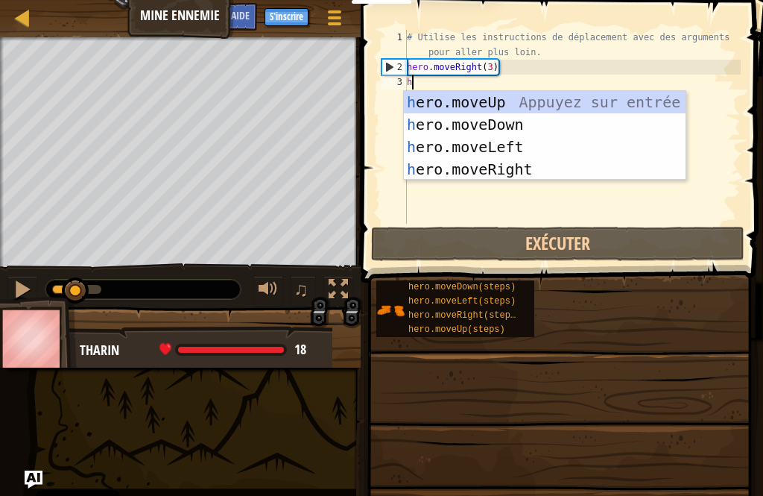
scroll to position [7, 0]
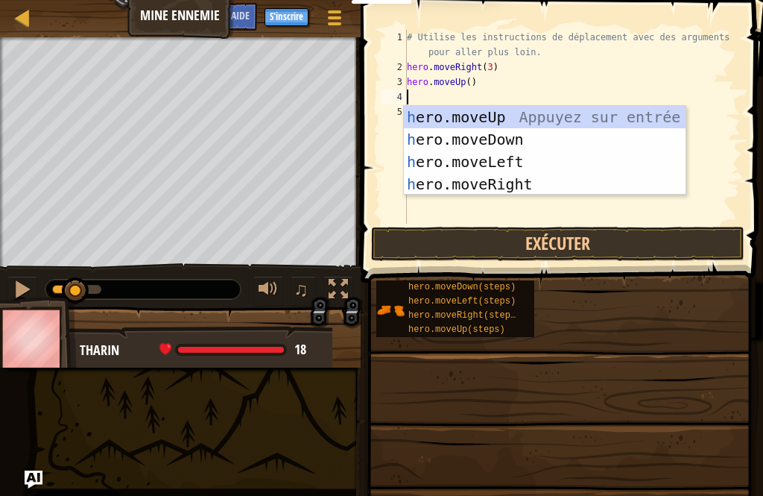
type textarea "h"
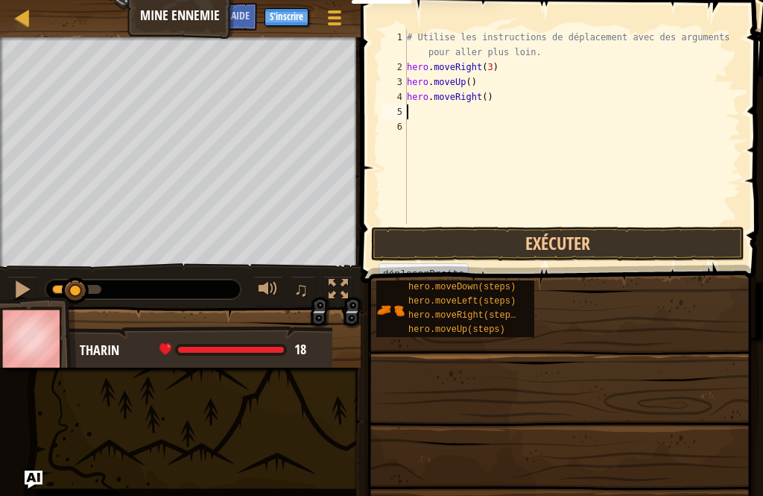
type textarea "h"
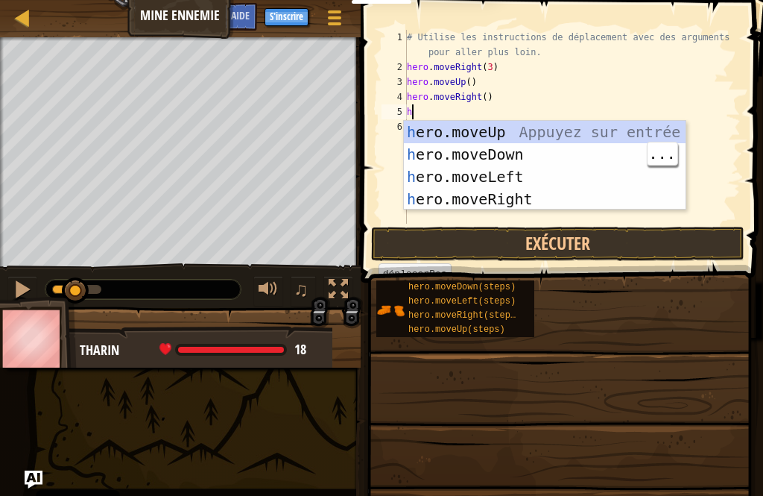
click at [549, 159] on div "h ero.moveUp Appuyez sur entrée h ero.moveDown Appuyez sur entrée h ero.moveLef…" at bounding box center [545, 188] width 282 height 134
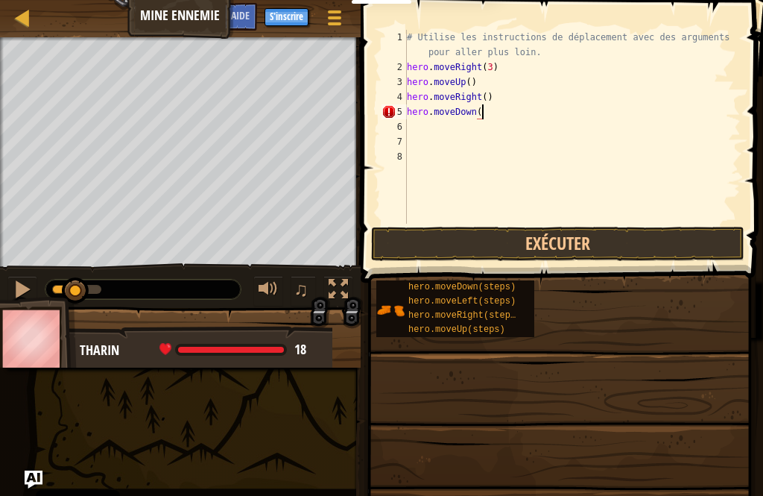
scroll to position [7, 6]
type textarea "hero.moveDown(3)"
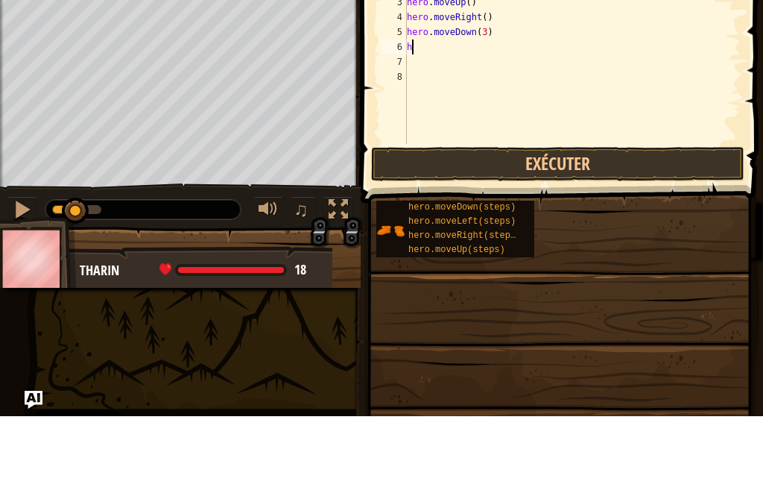
type textarea "he"
type textarea "hero.moveRight(2)"
click at [567, 227] on button "Exécuter" at bounding box center [557, 244] width 373 height 34
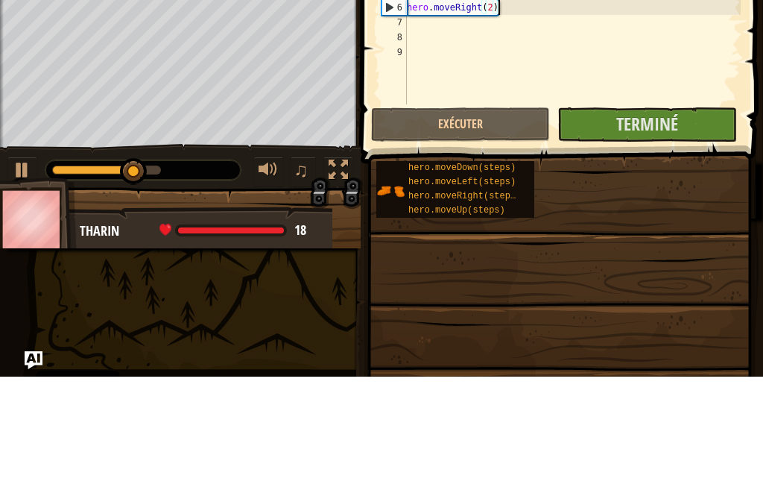
click at [28, 280] on div at bounding box center [22, 289] width 19 height 19
click at [19, 280] on div at bounding box center [22, 289] width 19 height 19
click at [21, 280] on div at bounding box center [22, 289] width 19 height 19
click at [22, 280] on div at bounding box center [22, 289] width 19 height 19
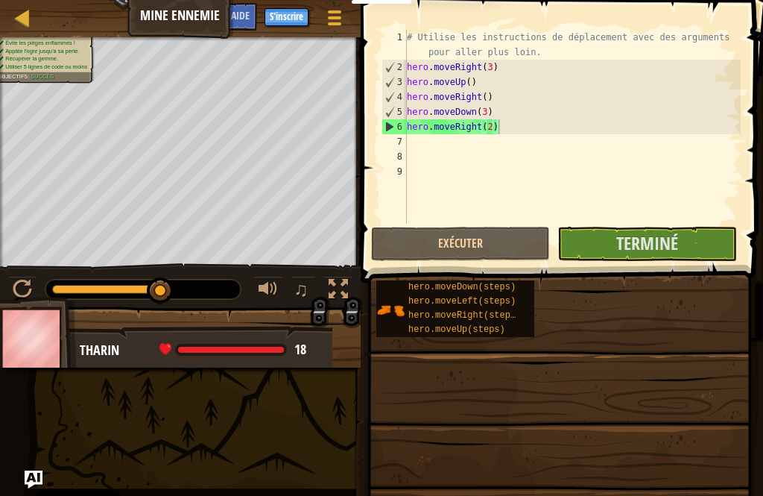
click at [649, 242] on span "Terminé" at bounding box center [647, 243] width 62 height 24
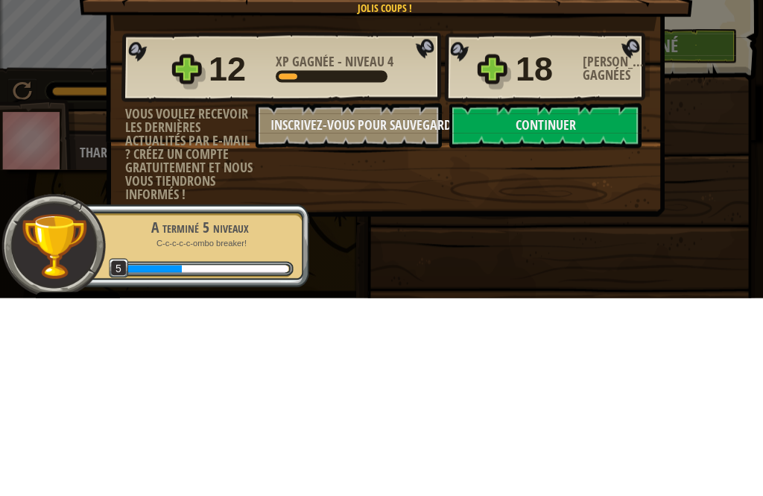
click at [543, 301] on button "Continuer" at bounding box center [546, 323] width 192 height 45
select select "fr"
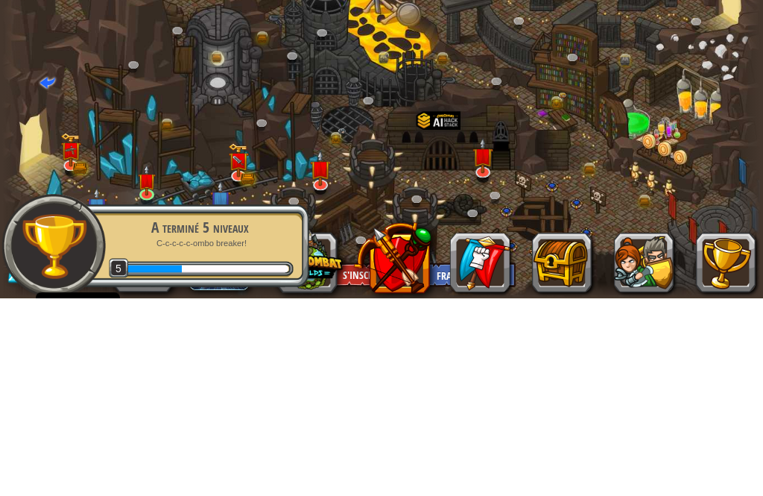
select select "fr"
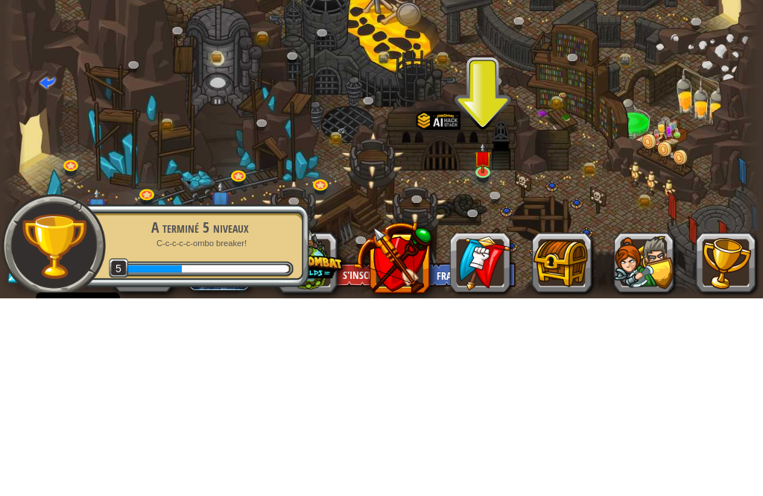
scroll to position [1, 0]
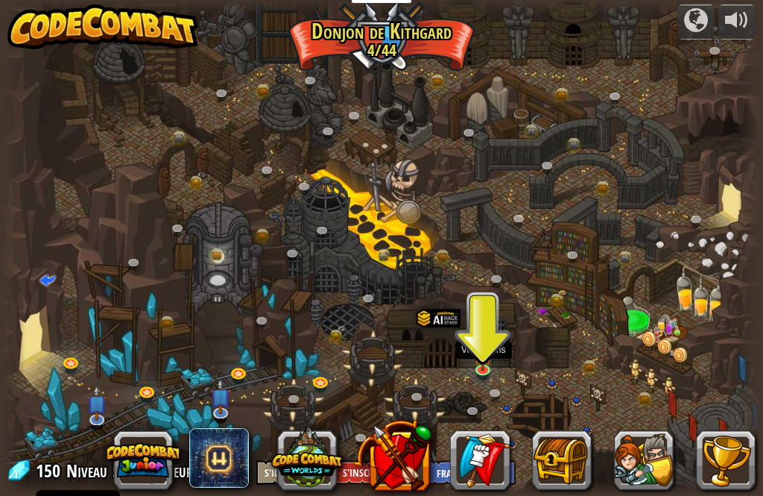
click at [483, 368] on img at bounding box center [483, 355] width 18 height 31
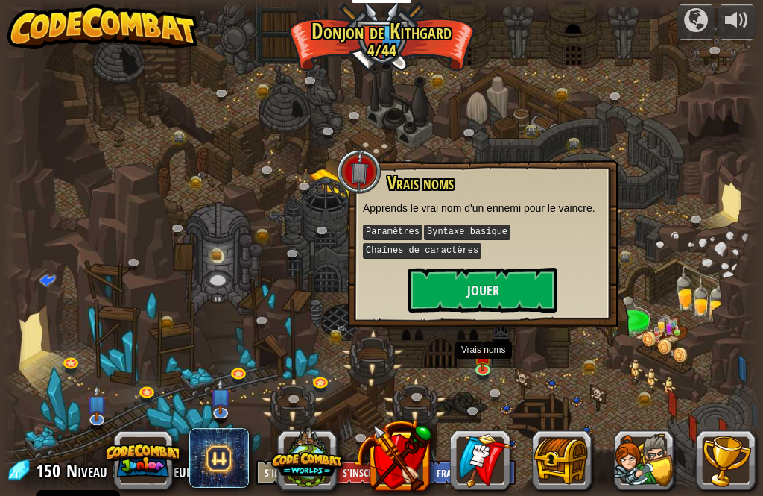
click at [514, 288] on button "Jouer" at bounding box center [483, 290] width 149 height 45
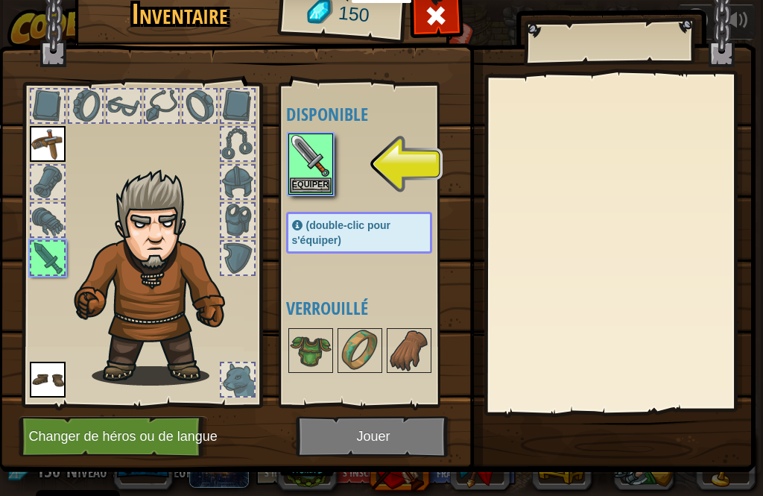
click at [312, 166] on img at bounding box center [311, 156] width 42 height 42
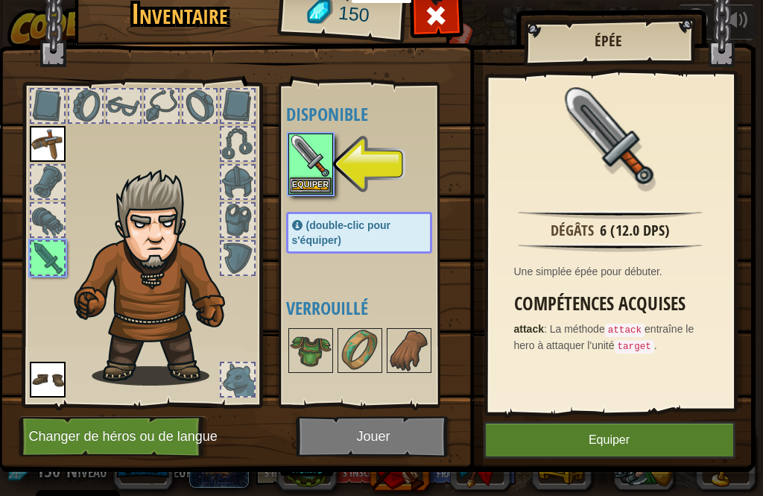
click at [590, 446] on button "Equiper" at bounding box center [610, 439] width 252 height 37
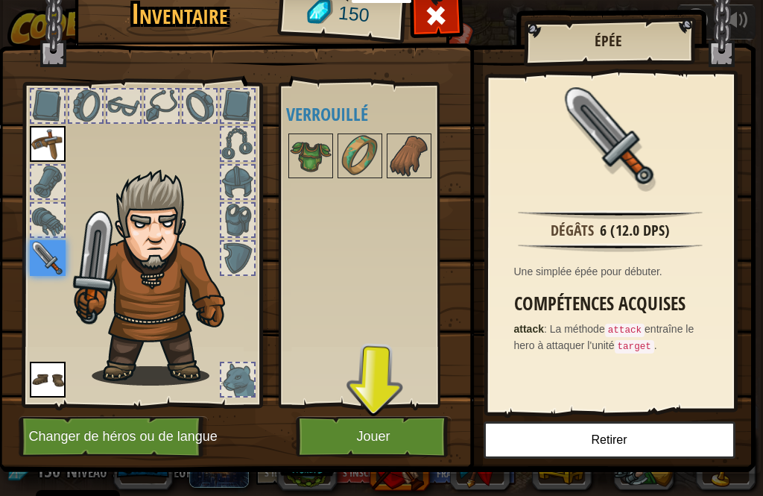
click at [373, 435] on button "Jouer" at bounding box center [374, 436] width 156 height 41
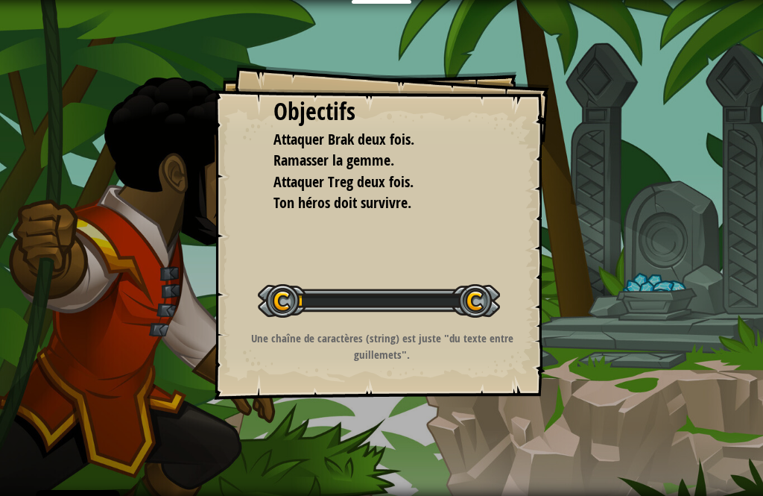
click at [356, 420] on div "Objectifs Attaquer Brak deux fois. Ramasser la gemme. Attaquer Treg deux fois. …" at bounding box center [381, 248] width 763 height 496
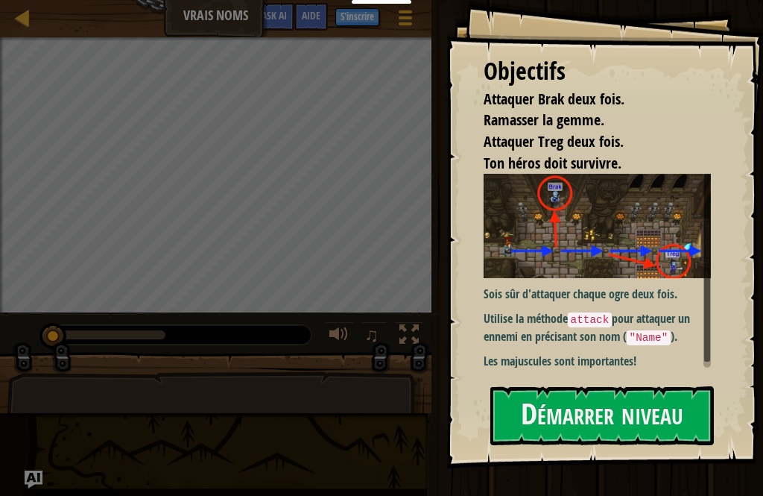
click at [607, 423] on button "Démarrer niveau" at bounding box center [603, 415] width 224 height 59
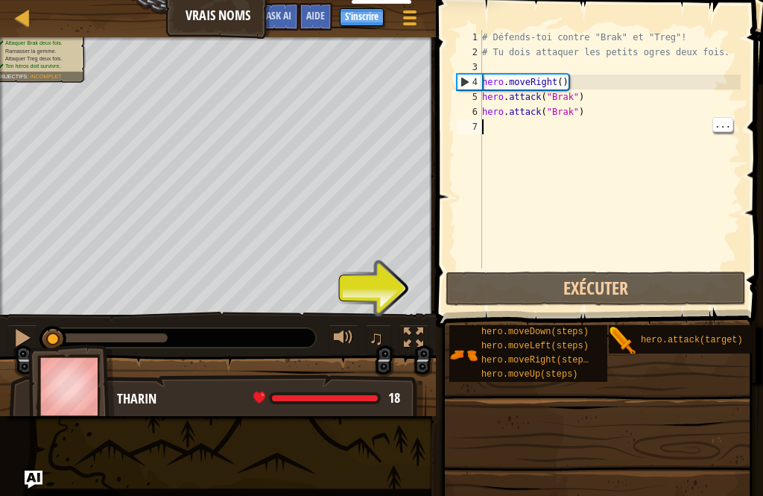
click at [608, 121] on div "# Défends-toi contre "Brak" et "Treg"! # Tu dois attaquer les petits ogres deux…" at bounding box center [610, 164] width 262 height 268
type textarea "h"
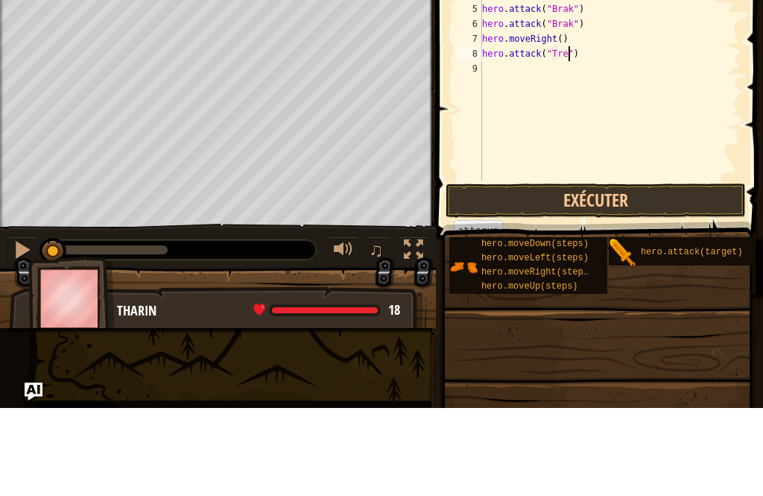
type textarea "hero.attack("Treg")"
type textarea "h"
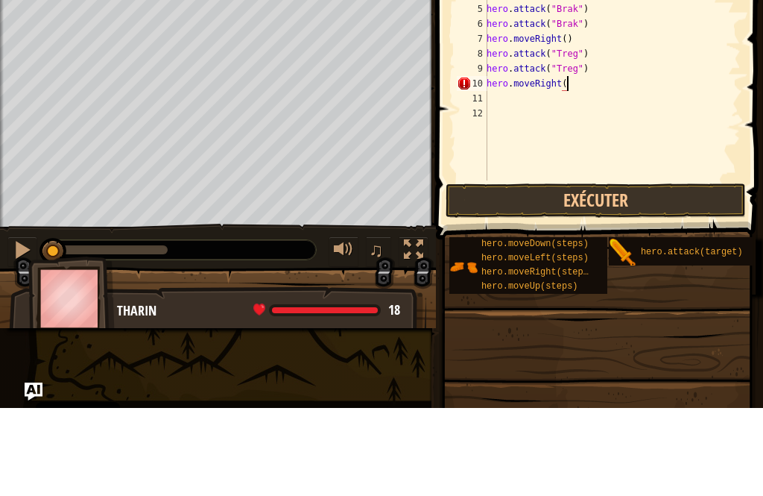
scroll to position [7, 7]
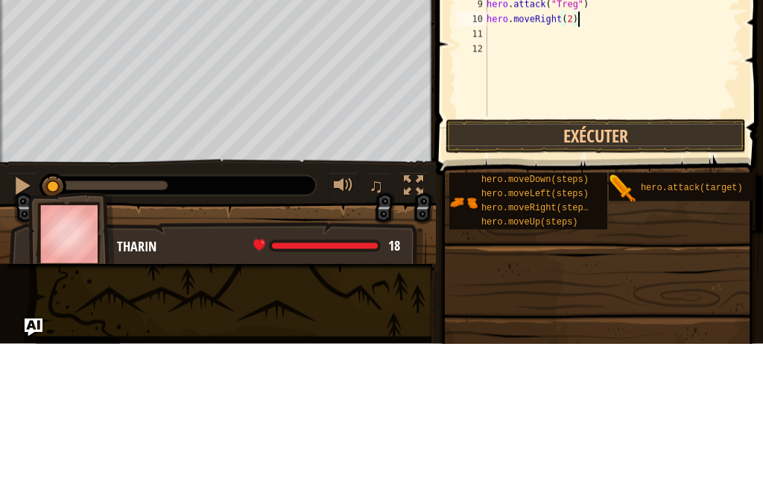
type textarea "hero.moveRight(2)"
click at [602, 271] on button "Exécuter" at bounding box center [596, 288] width 300 height 34
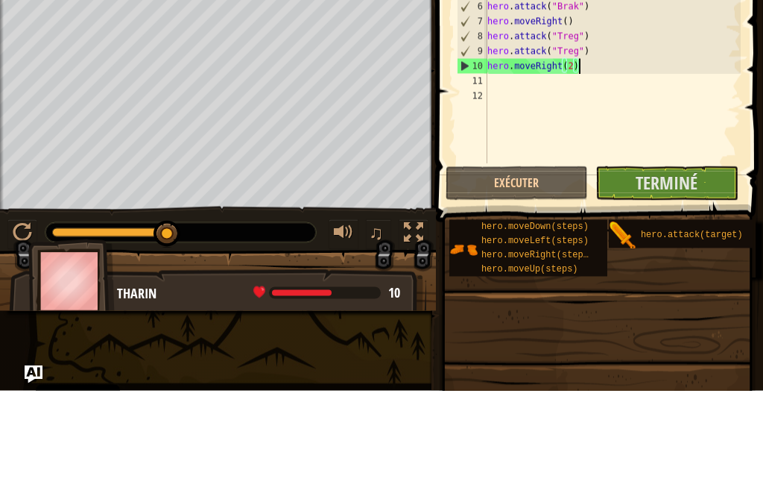
click at [662, 276] on span "Terminé" at bounding box center [667, 288] width 62 height 24
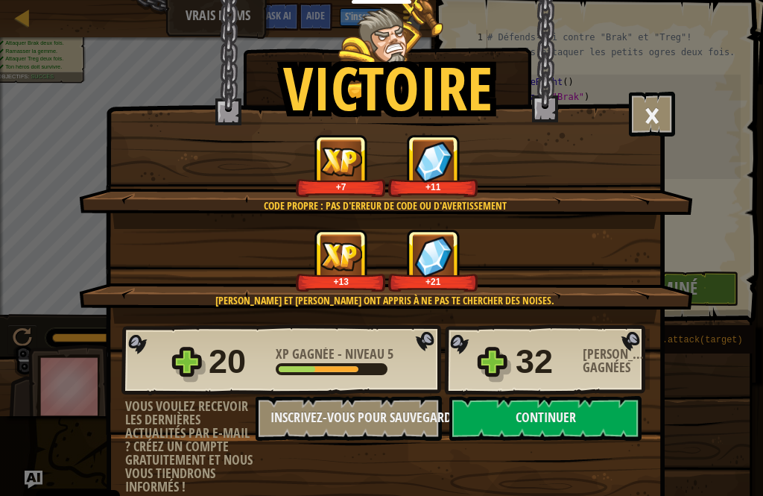
click at [578, 416] on button "Continuer" at bounding box center [546, 418] width 192 height 45
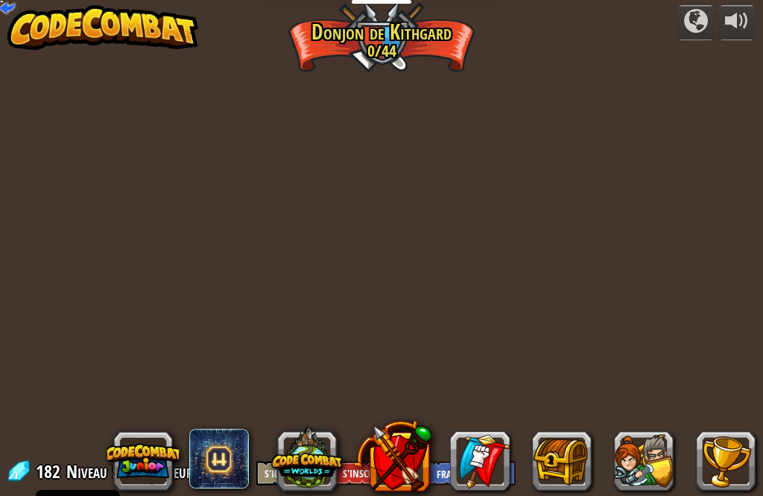
select select "fr"
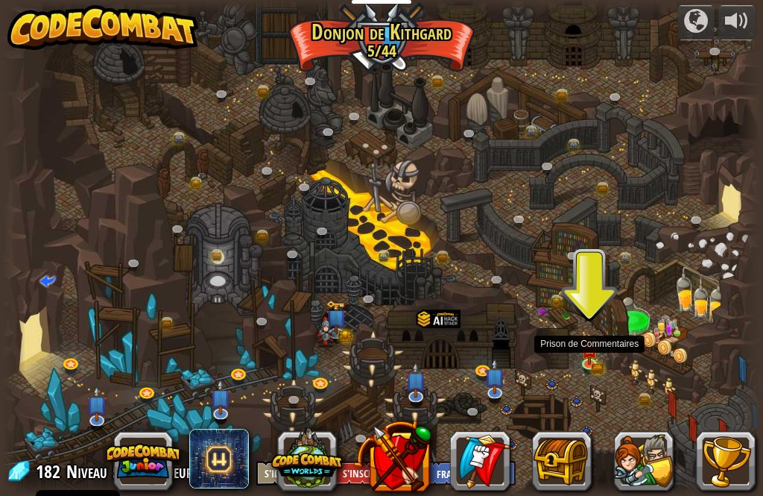
click at [590, 358] on img at bounding box center [590, 350] width 18 height 30
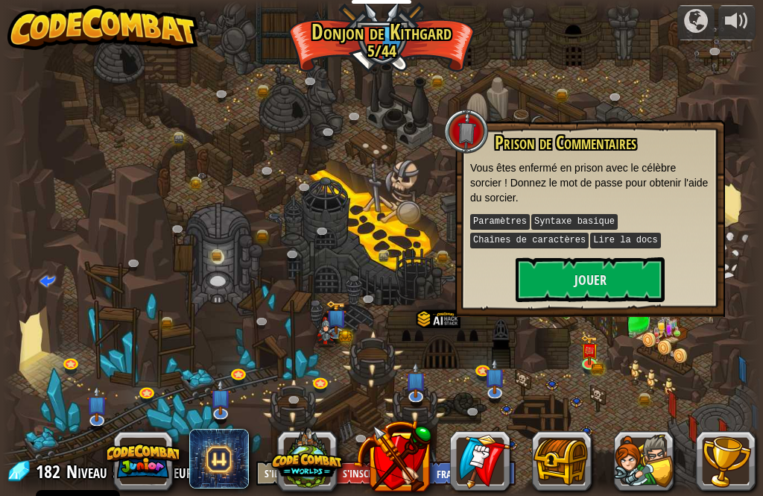
click at [581, 278] on button "Jouer" at bounding box center [590, 279] width 149 height 45
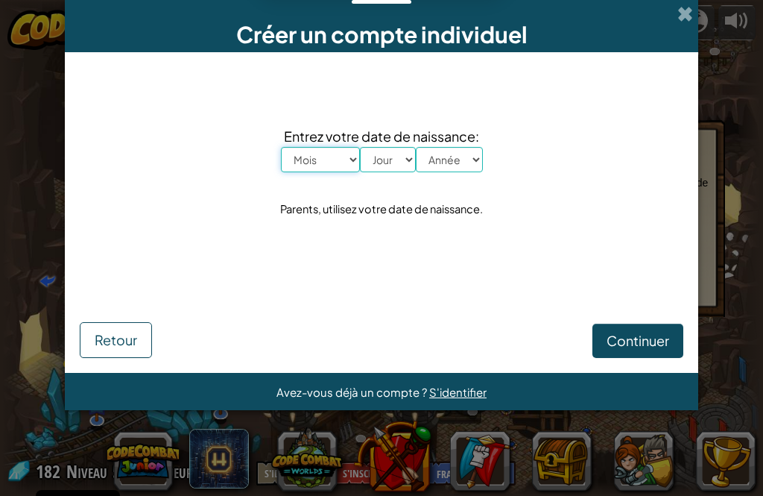
click at [356, 155] on select "Mois [PERSON_NAME] Mars Avril Mai Juin Juillet Août Septembre Octobre Novembre …" at bounding box center [320, 159] width 79 height 25
select select "2"
click at [409, 168] on select "Jour 1 2 3 4 5 6 7 8 9 10 11 12 13 14 15 16 17 18 19 20 21 22 23 24 25 26 27 28…" at bounding box center [388, 159] width 56 height 25
select select "13"
click at [472, 172] on select "Année 2025 2024 2023 2022 2021 2020 2019 2018 2017 2016 2015 2014 2013 2012 201…" at bounding box center [449, 159] width 67 height 25
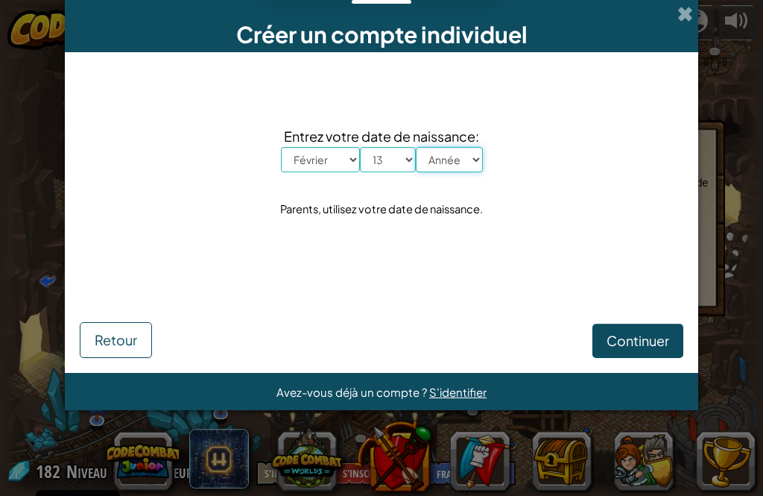
select select "2014"
click at [646, 338] on span "Continuer" at bounding box center [638, 340] width 63 height 17
